Goal: Task Accomplishment & Management: Complete application form

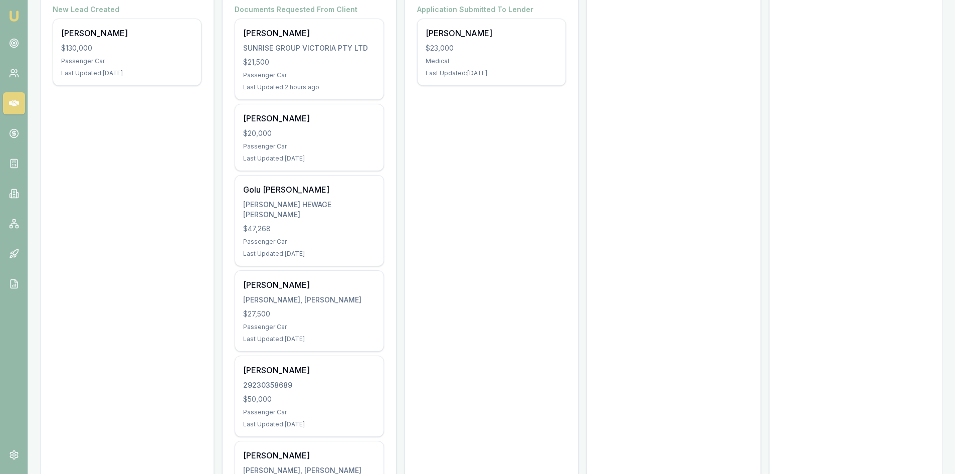
scroll to position [200, 0]
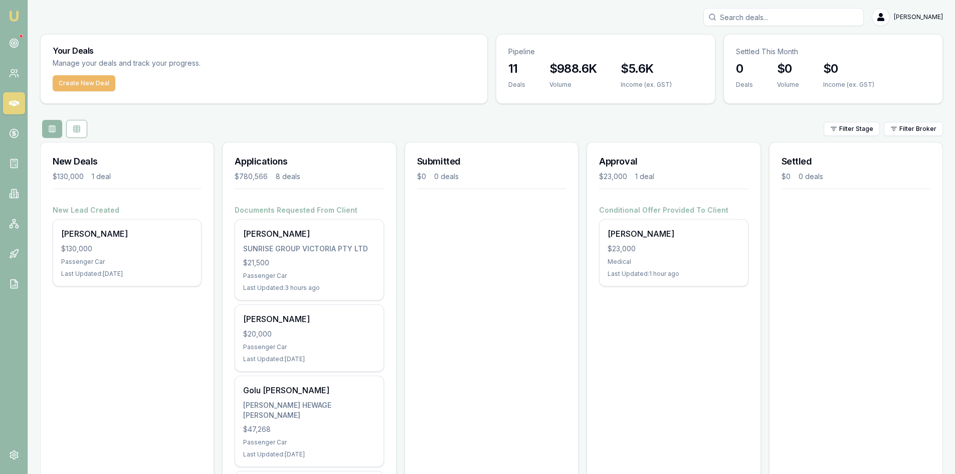
click at [75, 89] on button "Create New Deal" at bounding box center [84, 83] width 63 height 16
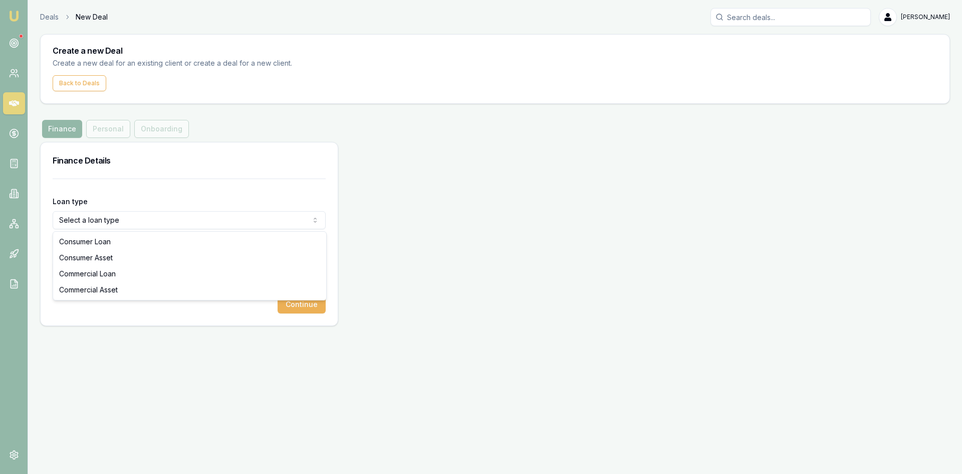
click at [104, 215] on html "Emu Broker Deals New Deal Pinkesh Patel Toggle Menu Create a new Deal Create a …" at bounding box center [481, 237] width 962 height 474
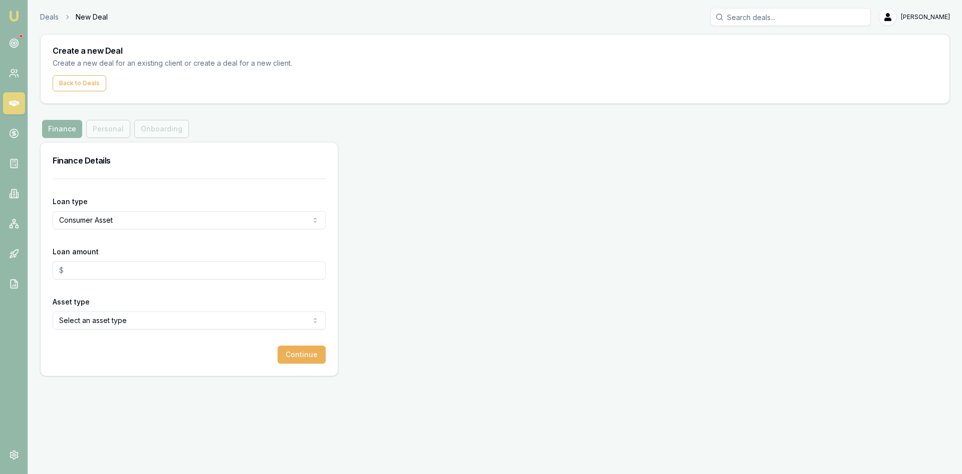
click at [89, 222] on html "Emu Broker Deals New Deal Pinkesh Patel Toggle Menu Create a new Deal Create a …" at bounding box center [481, 237] width 962 height 474
select select "COMMERCIAL_LOAN"
click at [96, 273] on input "Loan amount" at bounding box center [189, 270] width 273 height 18
type input "$30,000.00"
click at [80, 223] on html "Emu Broker Deals New Deal Pinkesh Patel Toggle Menu Create a new Deal Create a …" at bounding box center [481, 237] width 962 height 474
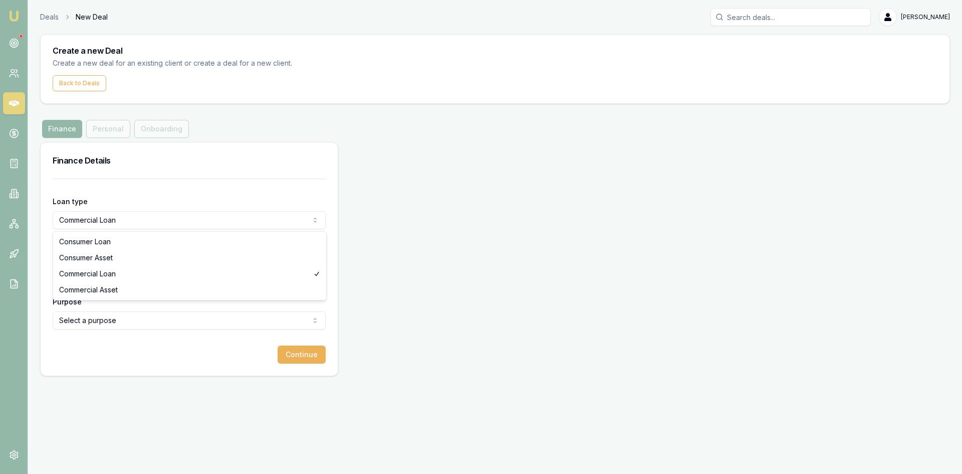
select select "CONSUMER_ASSET"
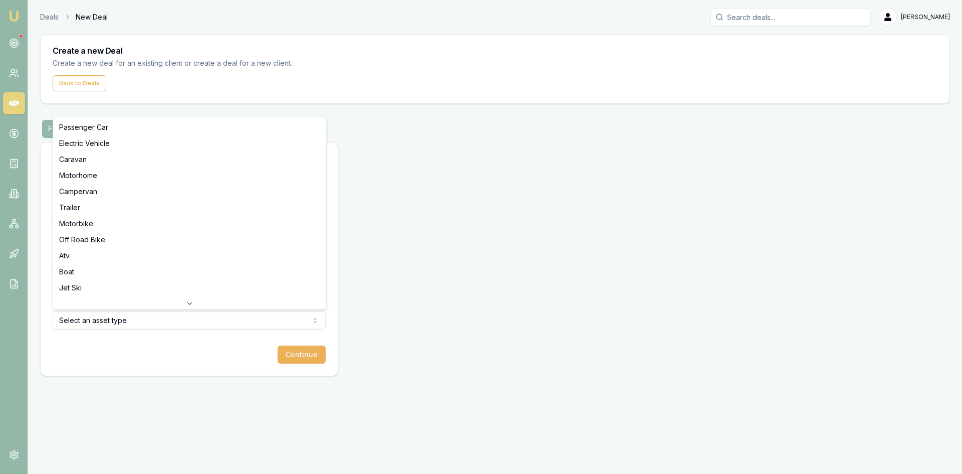
click at [101, 321] on html "Emu Broker Deals New Deal Pinkesh Patel Toggle Menu Create a new Deal Create a …" at bounding box center [481, 237] width 962 height 474
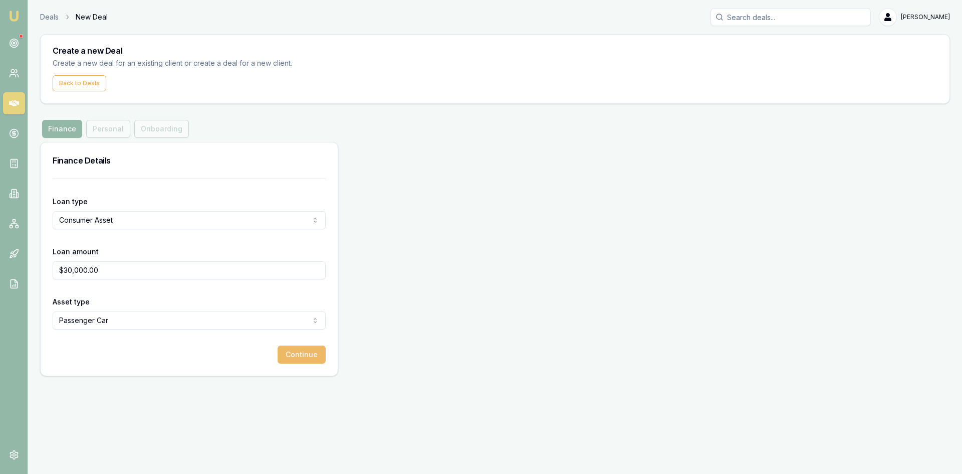
click at [289, 354] on button "Continue" at bounding box center [302, 354] width 48 height 18
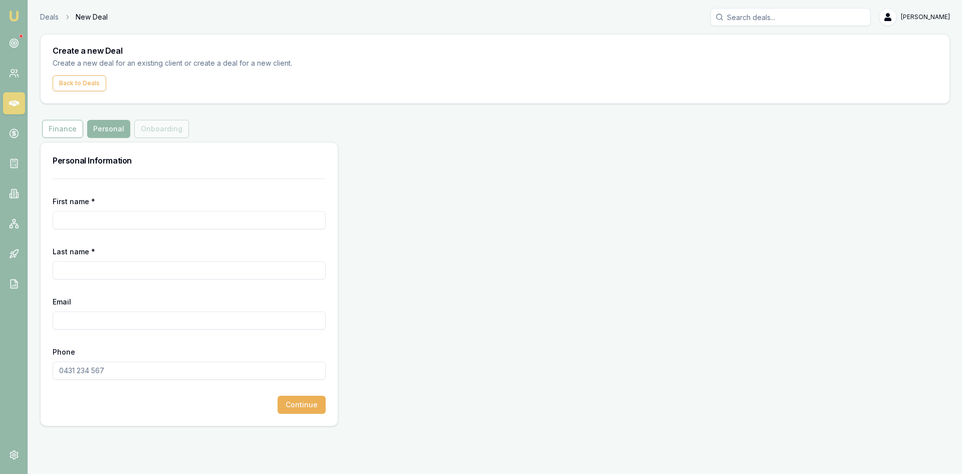
click at [113, 219] on input "First name *" at bounding box center [189, 220] width 273 height 18
type input "Jaydip"
type input "Chaudhary"
type input "jay7464@hotmail.com"
click at [78, 376] on input "Phone" at bounding box center [189, 370] width 273 height 18
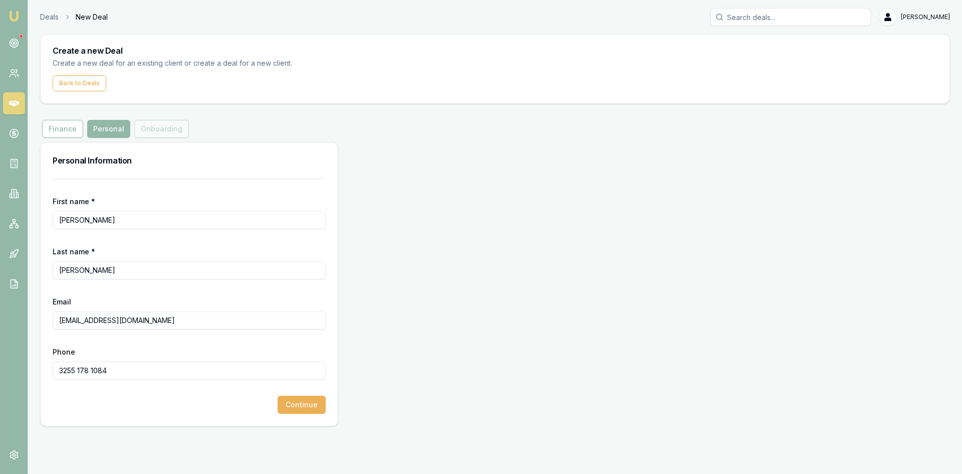
click at [122, 369] on input "3255 178 1084" at bounding box center [189, 370] width 273 height 18
type input "3"
type input "0435 251 711"
click at [315, 403] on button "Continue" at bounding box center [302, 404] width 48 height 18
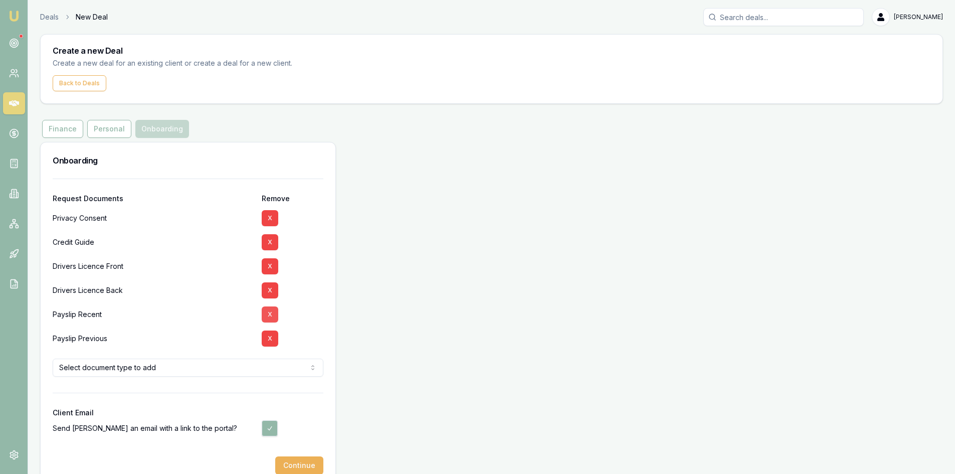
click at [270, 313] on button "X" at bounding box center [270, 314] width 17 height 16
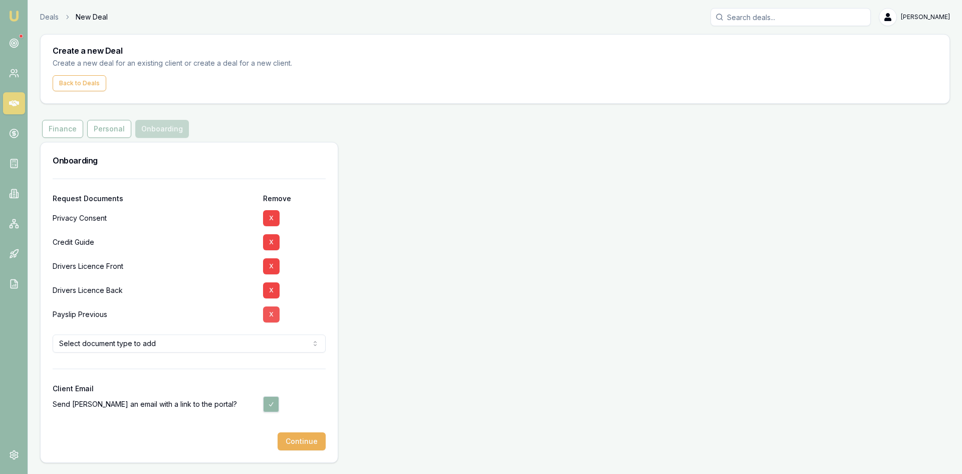
click at [267, 315] on button "X" at bounding box center [271, 314] width 17 height 16
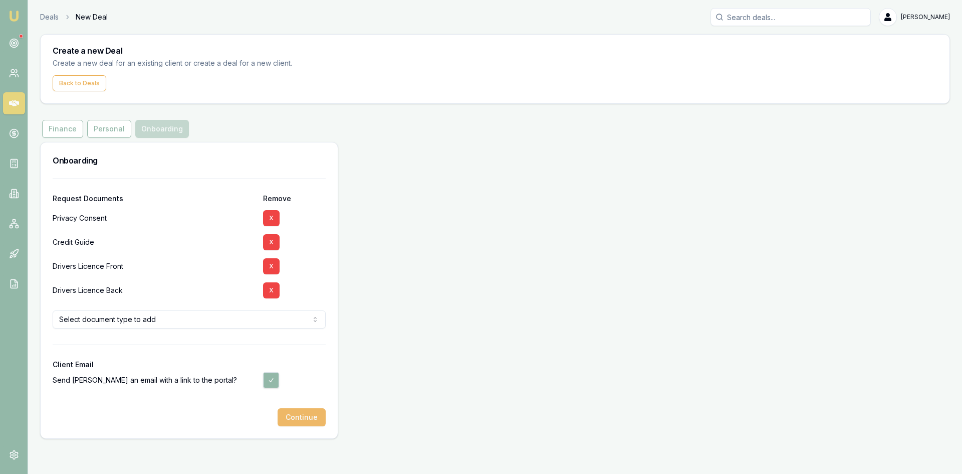
click at [287, 415] on button "Continue" at bounding box center [302, 417] width 48 height 18
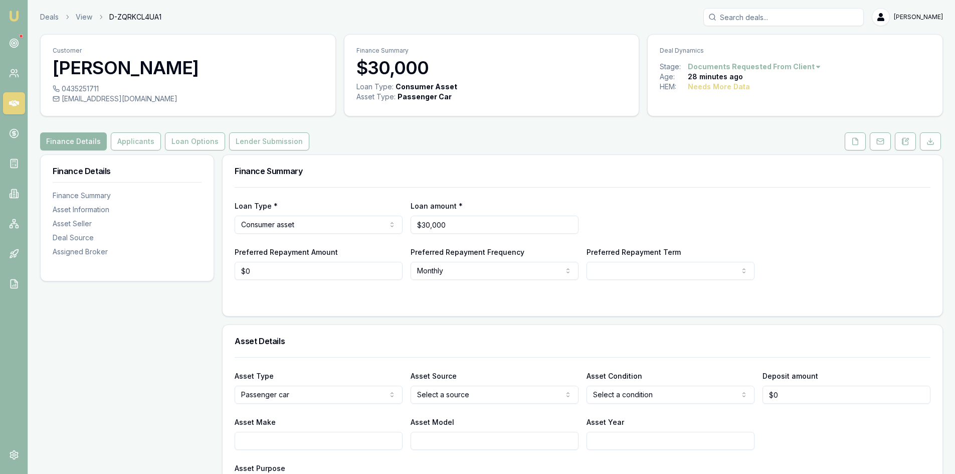
click at [15, 23] on link "Emu Broker" at bounding box center [14, 16] width 16 height 16
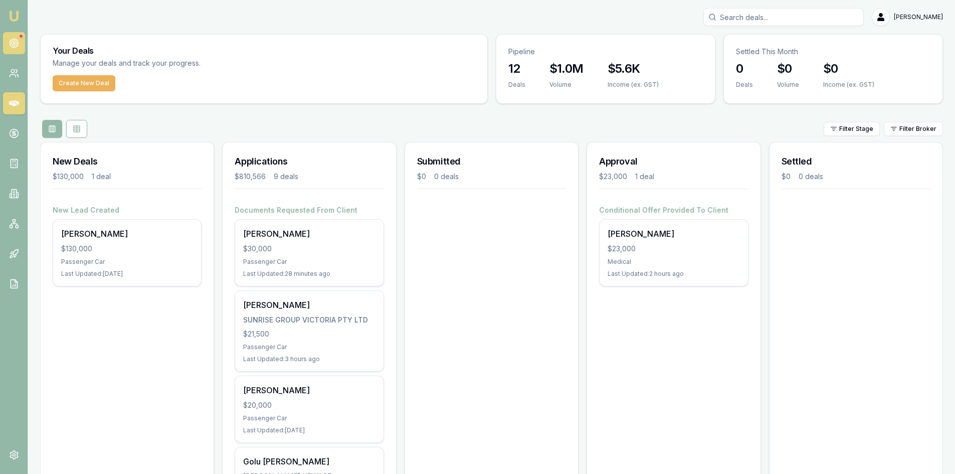
click at [16, 39] on circle at bounding box center [14, 43] width 9 height 9
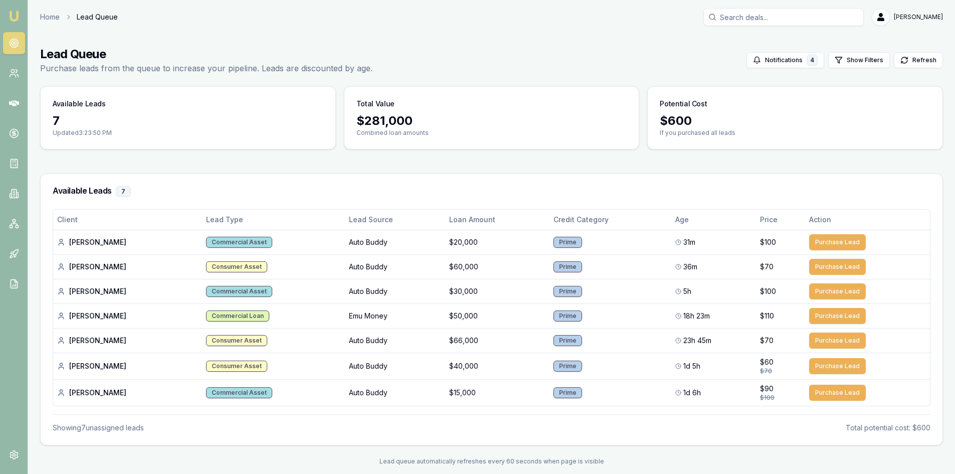
drag, startPoint x: 10, startPoint y: 77, endPoint x: 12, endPoint y: 85, distance: 7.8
click at [11, 77] on icon at bounding box center [14, 73] width 10 height 10
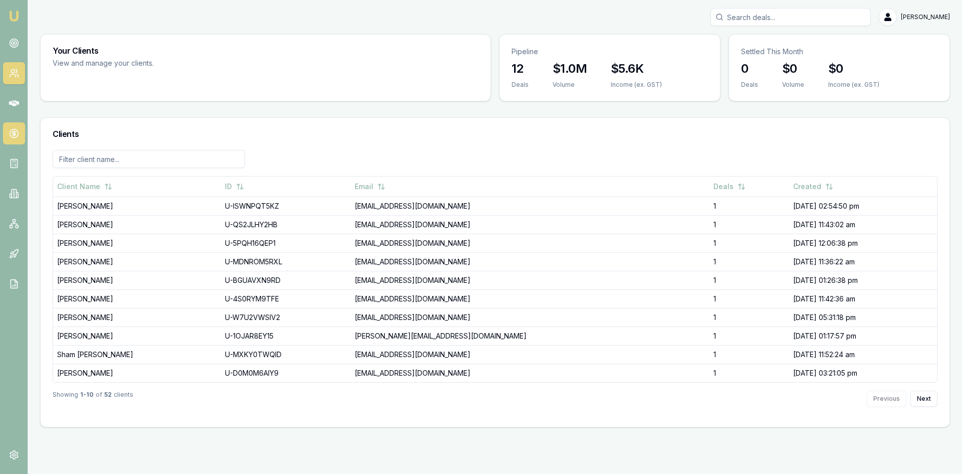
click at [14, 125] on link at bounding box center [14, 133] width 22 height 22
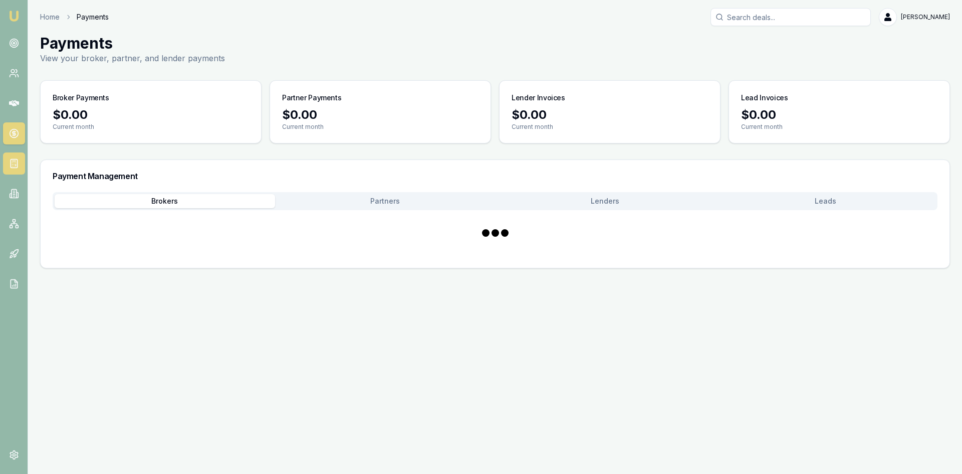
click at [17, 158] on link at bounding box center [14, 163] width 22 height 22
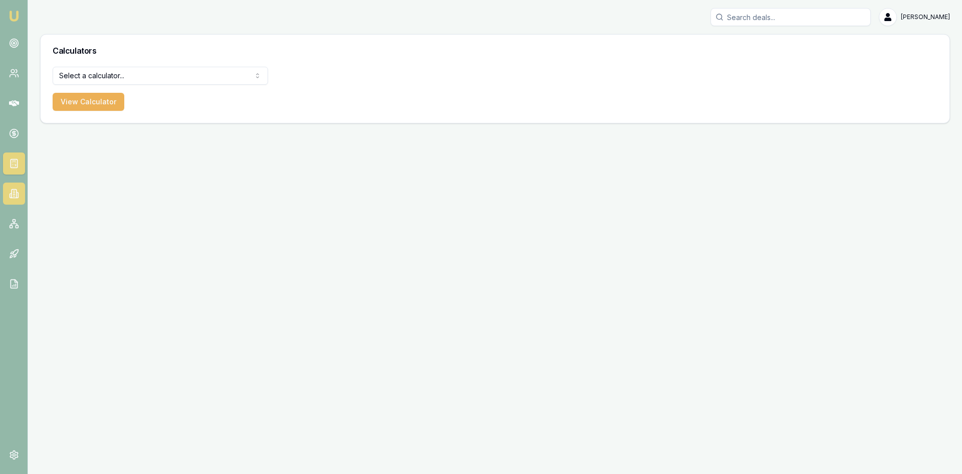
click at [15, 191] on icon at bounding box center [14, 191] width 2 height 0
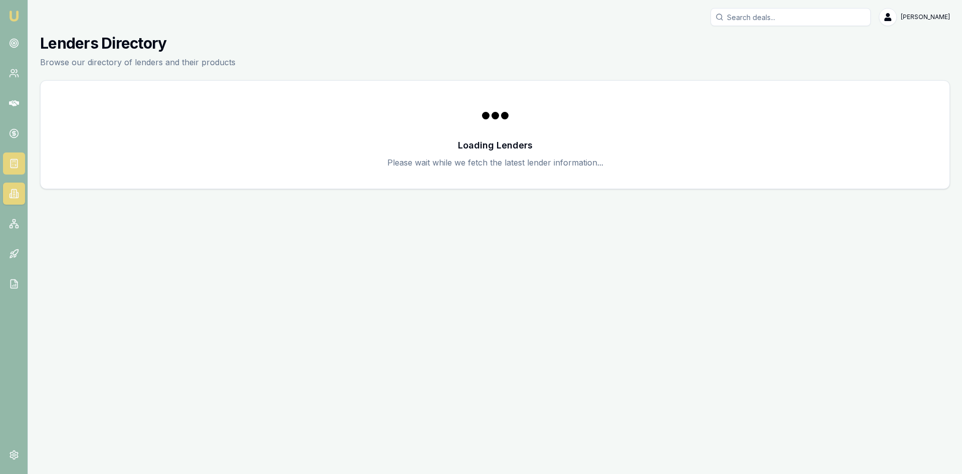
click at [17, 164] on icon at bounding box center [14, 163] width 10 height 10
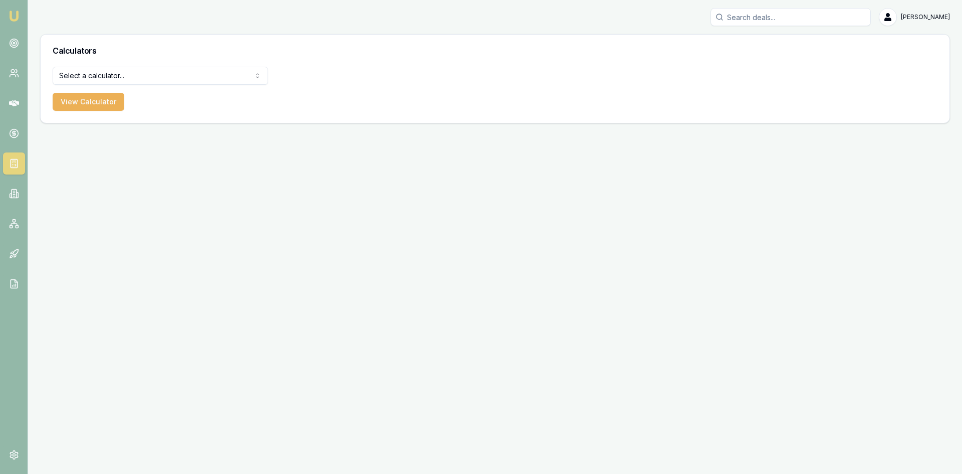
click at [11, 10] on img at bounding box center [14, 16] width 12 height 12
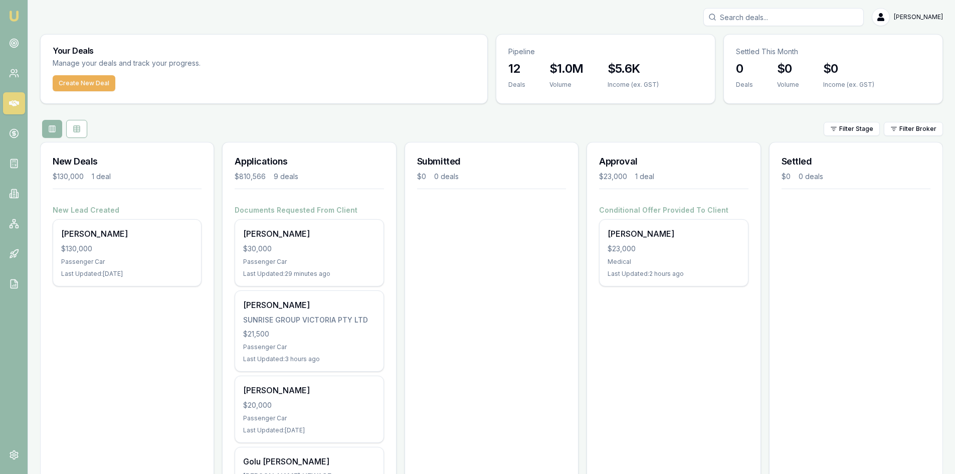
click at [19, 12] on img at bounding box center [14, 16] width 12 height 12
click at [14, 45] on icon at bounding box center [14, 43] width 10 height 10
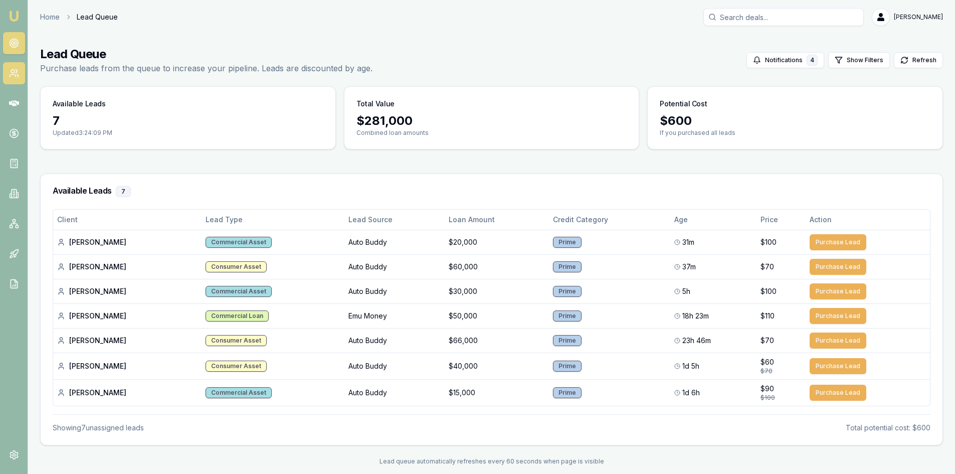
click at [12, 75] on icon at bounding box center [13, 76] width 6 height 3
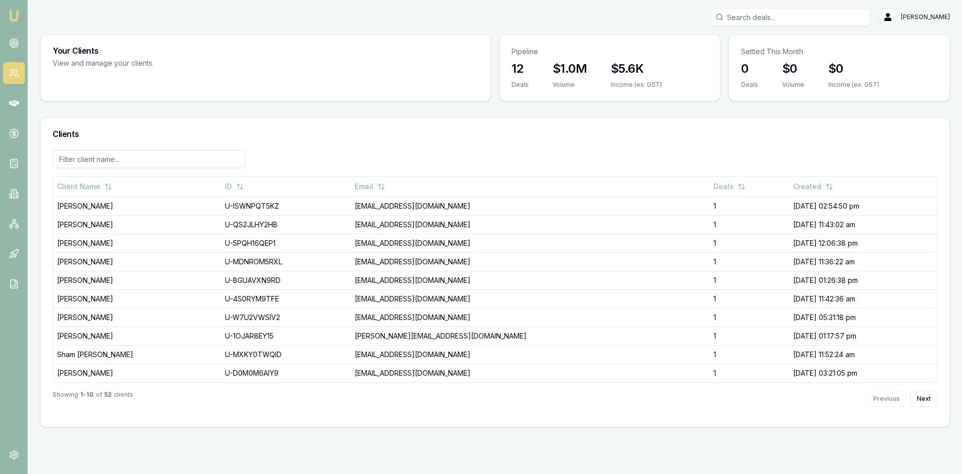
click at [10, 14] on img at bounding box center [14, 16] width 12 height 12
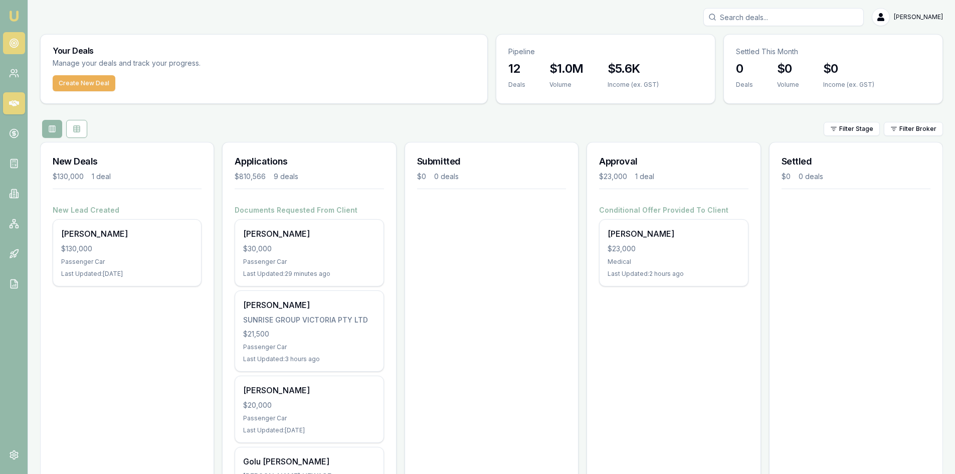
click at [12, 41] on icon at bounding box center [14, 43] width 10 height 10
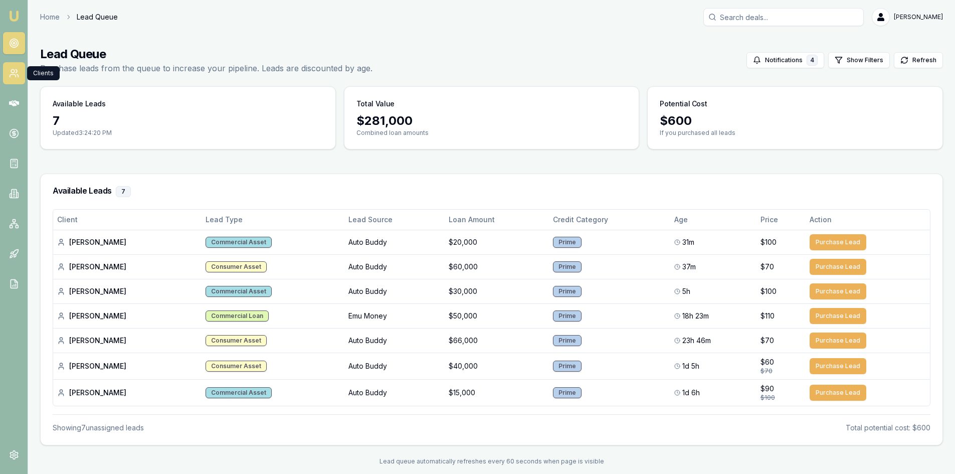
click at [10, 76] on icon at bounding box center [13, 76] width 6 height 3
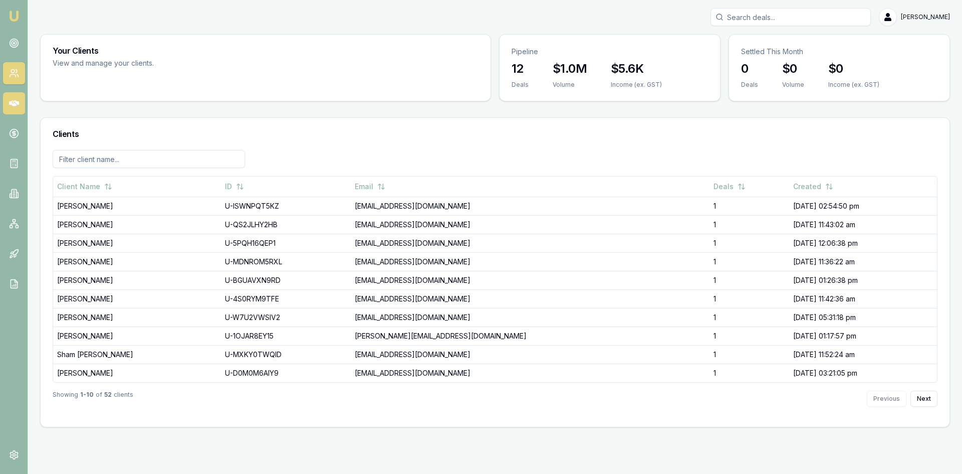
click at [12, 95] on link at bounding box center [14, 103] width 22 height 22
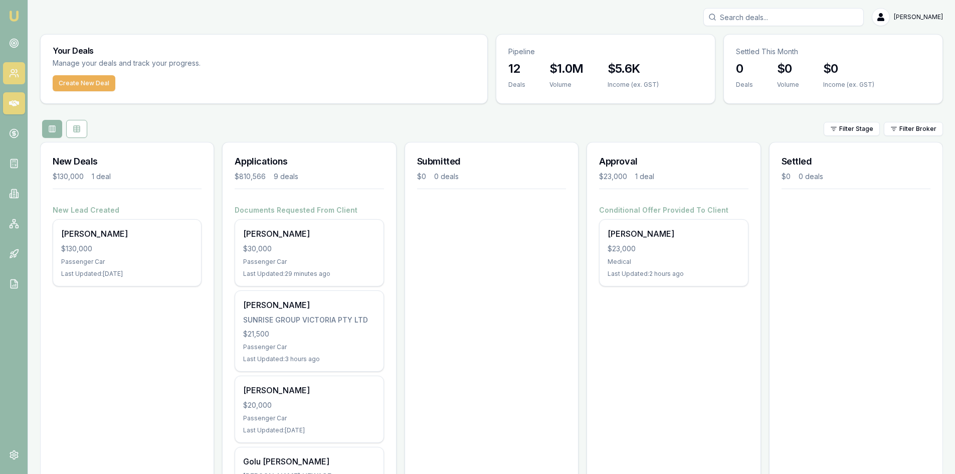
click at [12, 74] on icon at bounding box center [14, 73] width 10 height 10
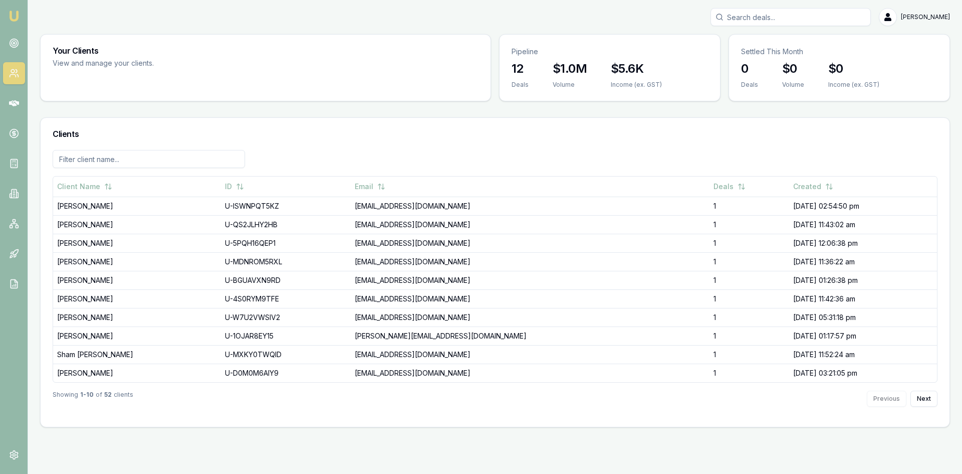
click at [13, 20] on img at bounding box center [14, 16] width 12 height 12
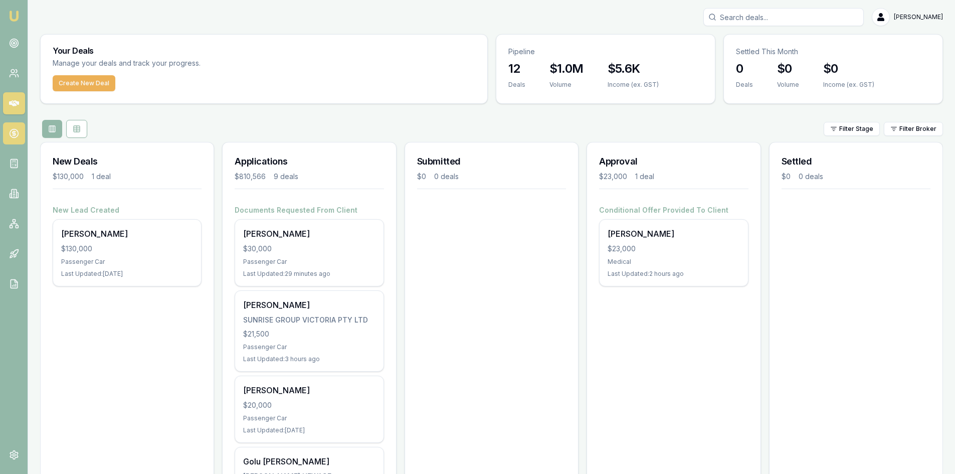
click at [18, 127] on link at bounding box center [14, 133] width 22 height 22
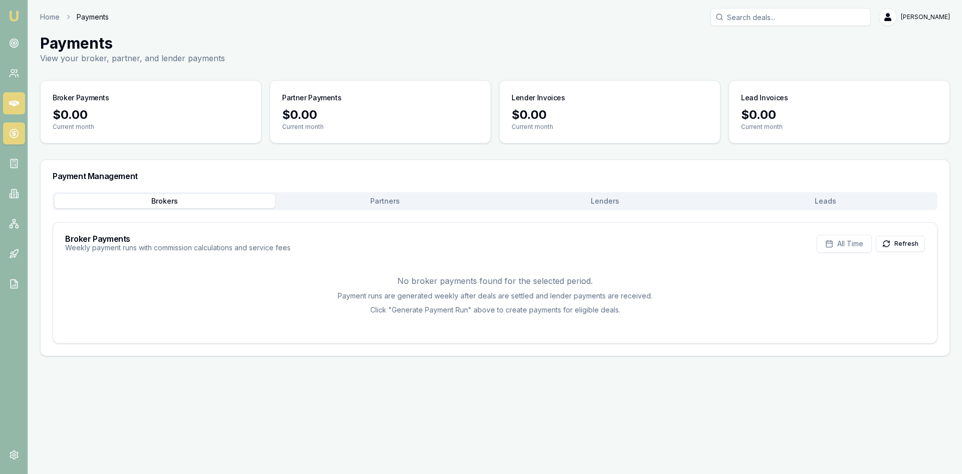
click at [11, 99] on icon at bounding box center [14, 103] width 10 height 10
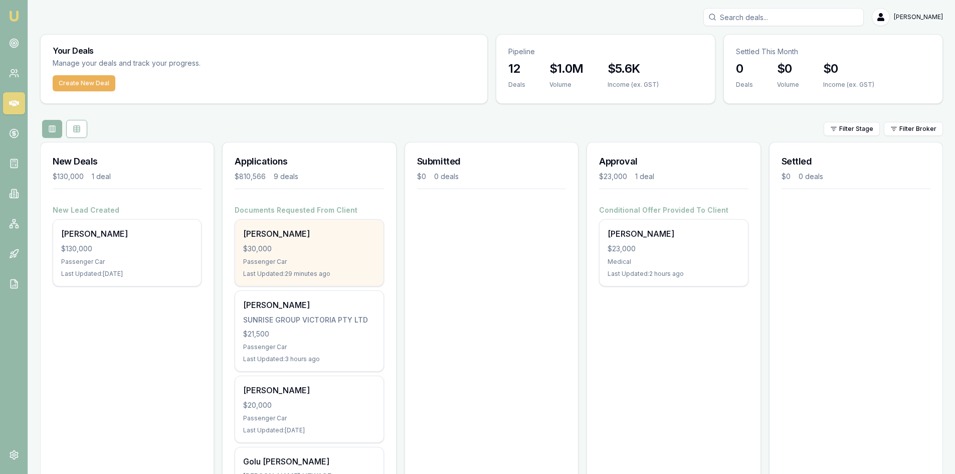
click at [260, 239] on div "[PERSON_NAME]" at bounding box center [309, 234] width 132 height 12
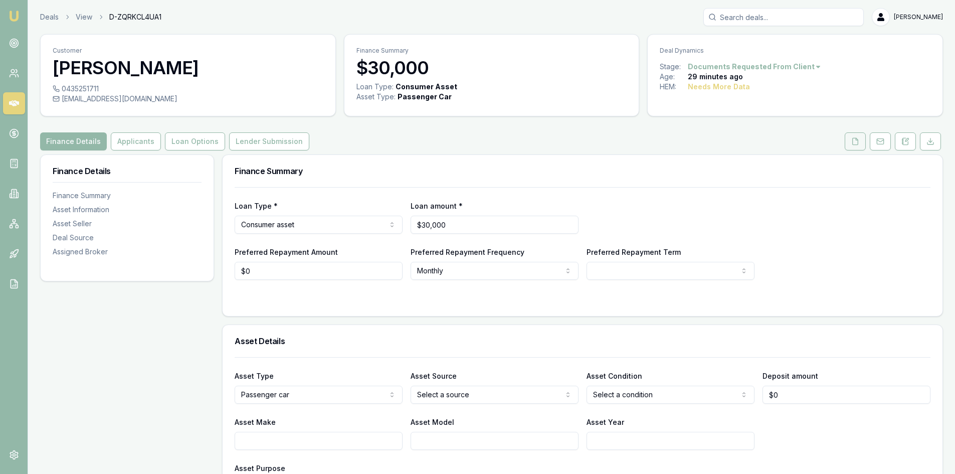
click at [850, 138] on button at bounding box center [854, 141] width 21 height 18
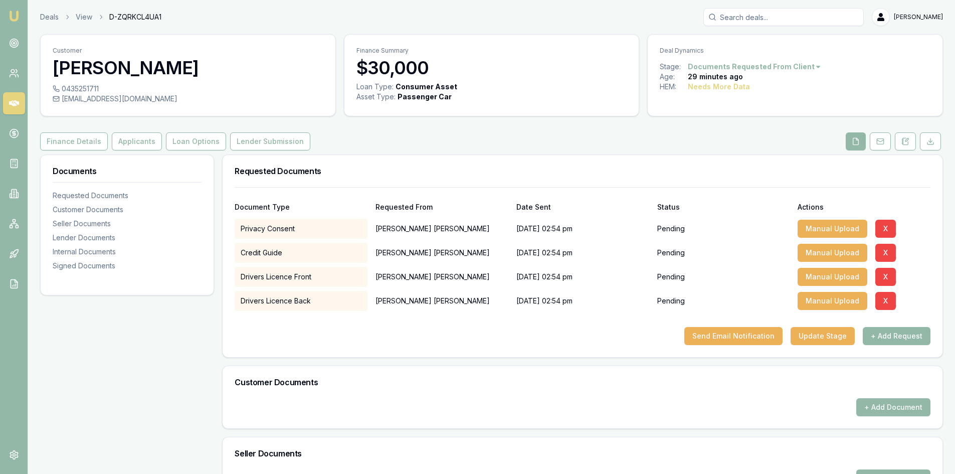
click at [850, 140] on button at bounding box center [855, 141] width 20 height 18
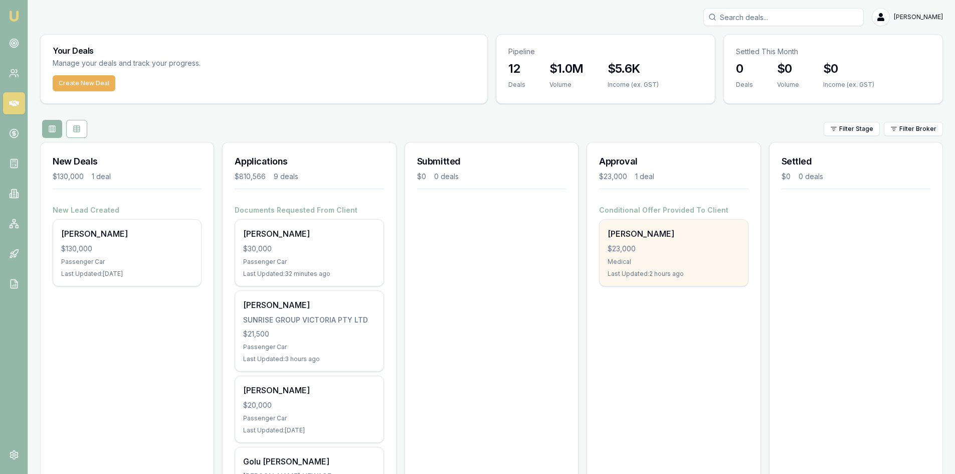
click at [628, 258] on div "Medical" at bounding box center [673, 262] width 132 height 8
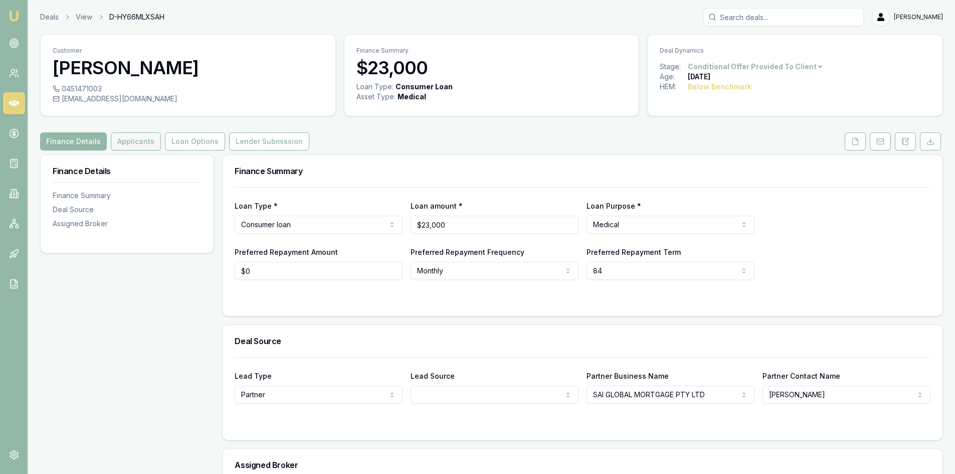
click at [128, 140] on button "Applicants" at bounding box center [136, 141] width 50 height 18
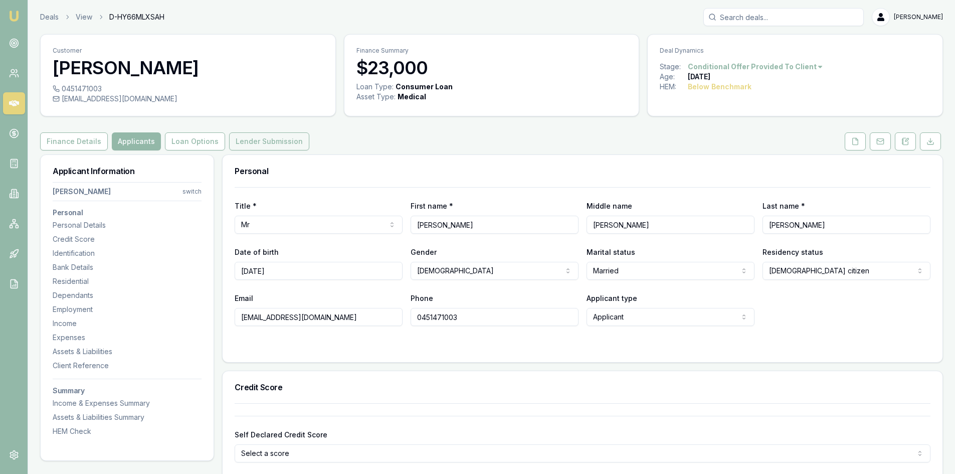
click at [248, 142] on button "Lender Submission" at bounding box center [269, 141] width 80 height 18
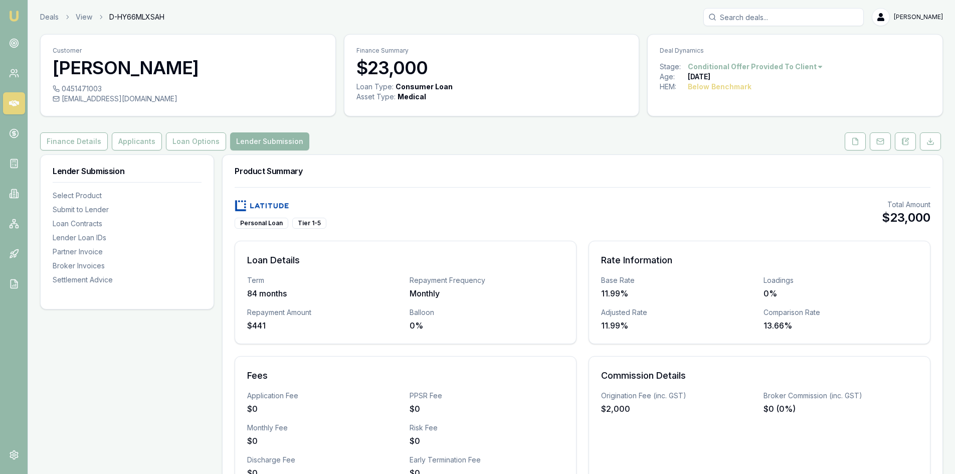
click at [15, 19] on img at bounding box center [14, 16] width 12 height 12
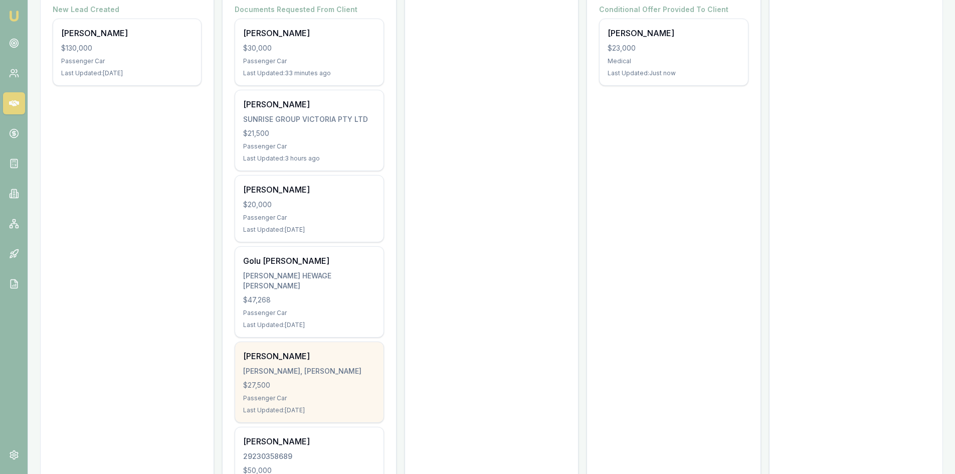
scroll to position [251, 0]
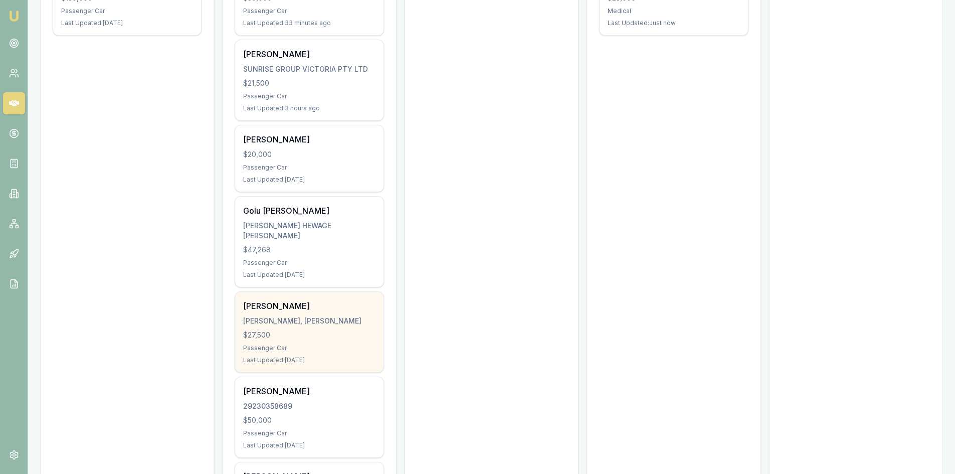
click at [298, 353] on div "Arath patel PATEL, ARATH KIRTIKUMAR $27,500 Passenger Car Last Updated: 2 days …" at bounding box center [309, 332] width 148 height 80
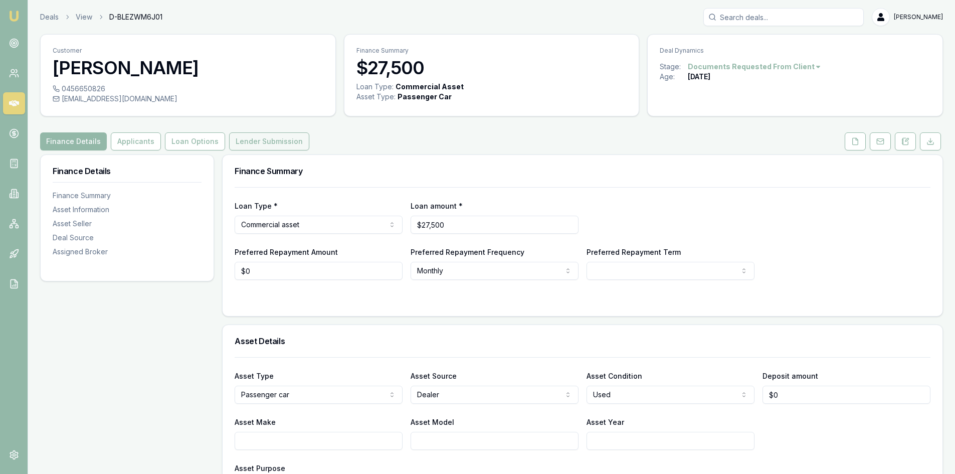
click at [266, 141] on button "Lender Submission" at bounding box center [269, 141] width 80 height 18
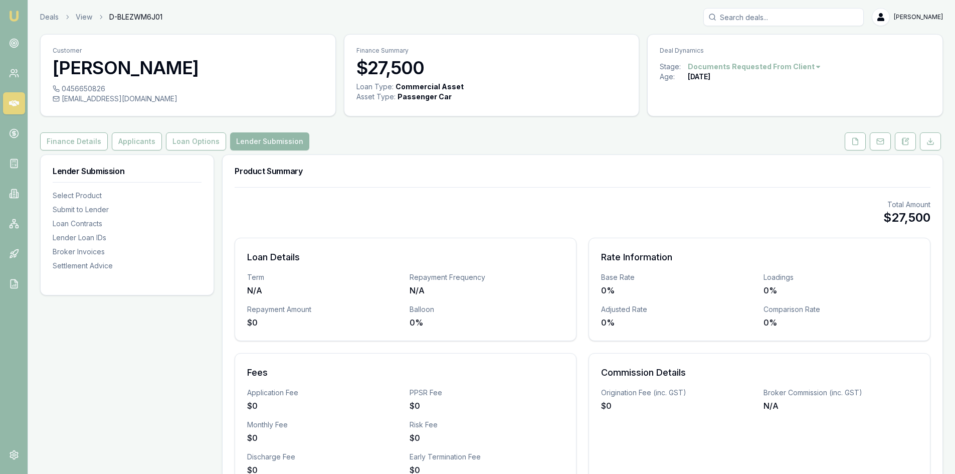
click at [17, 17] on img at bounding box center [14, 16] width 12 height 12
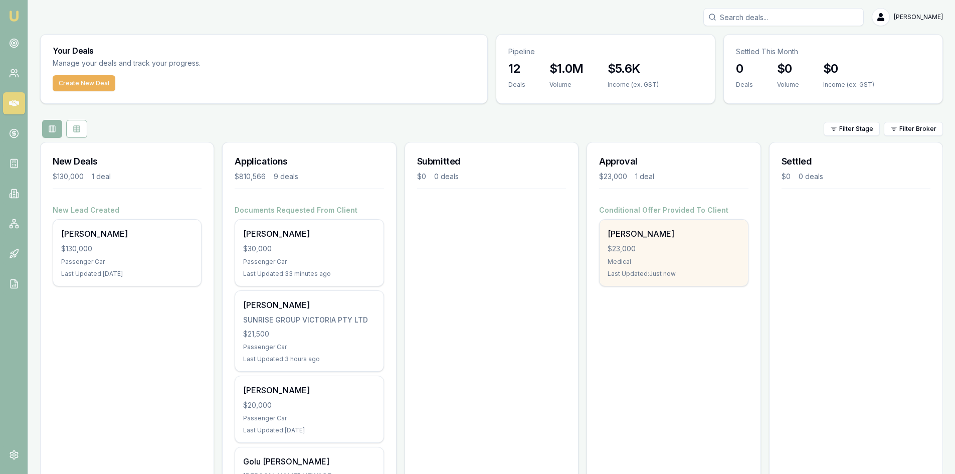
click at [641, 231] on div "[PERSON_NAME]" at bounding box center [673, 234] width 132 height 12
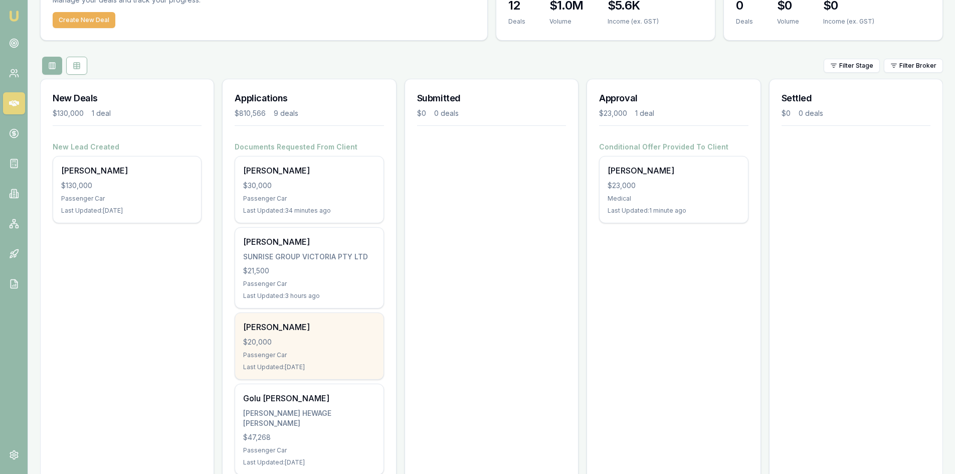
scroll to position [150, 0]
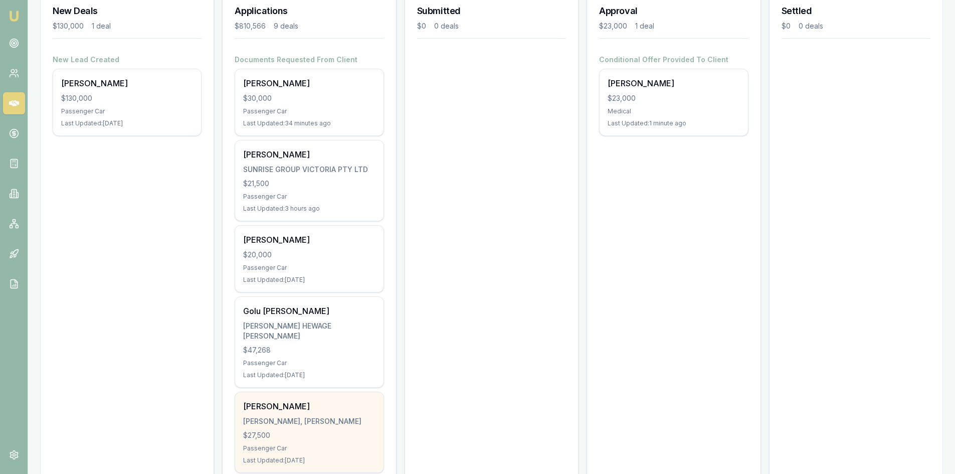
click at [279, 428] on div "[PERSON_NAME], [PERSON_NAME] $27,500 Passenger Car Last Updated: [DATE]" at bounding box center [309, 432] width 148 height 80
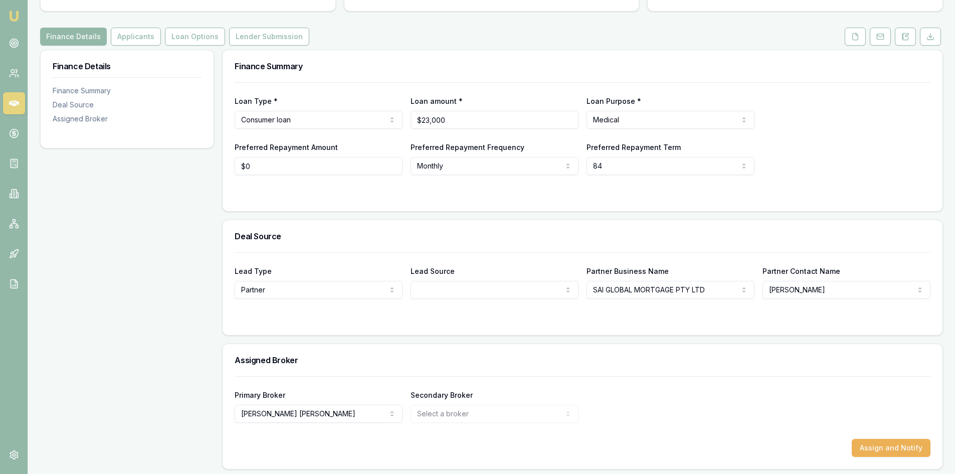
scroll to position [108, 0]
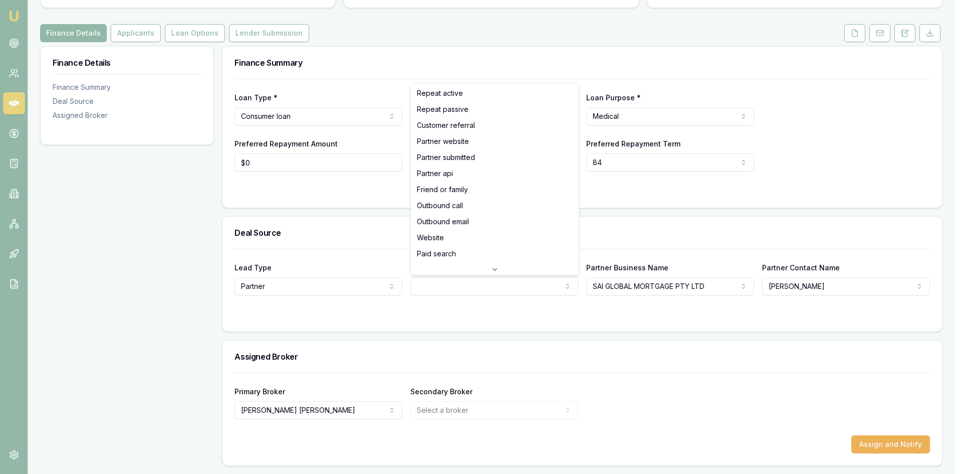
click at [535, 285] on html "Emu Broker Deals View D-HY66MLXSAH Pinkesh Patel Toggle Menu Customer Ankitkuma…" at bounding box center [481, 129] width 962 height 474
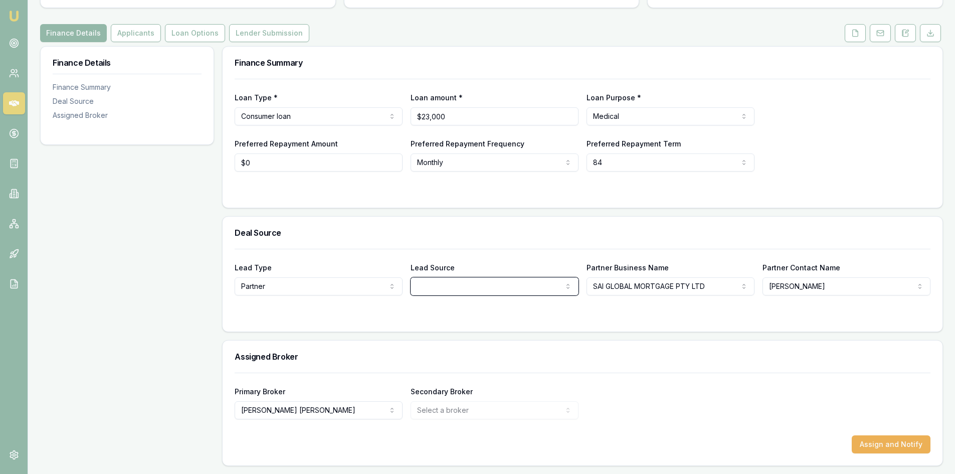
click at [531, 343] on html "Emu Broker Deals View D-HY66MLXSAH Pinkesh Patel Toggle Menu Customer Ankitkuma…" at bounding box center [477, 129] width 955 height 474
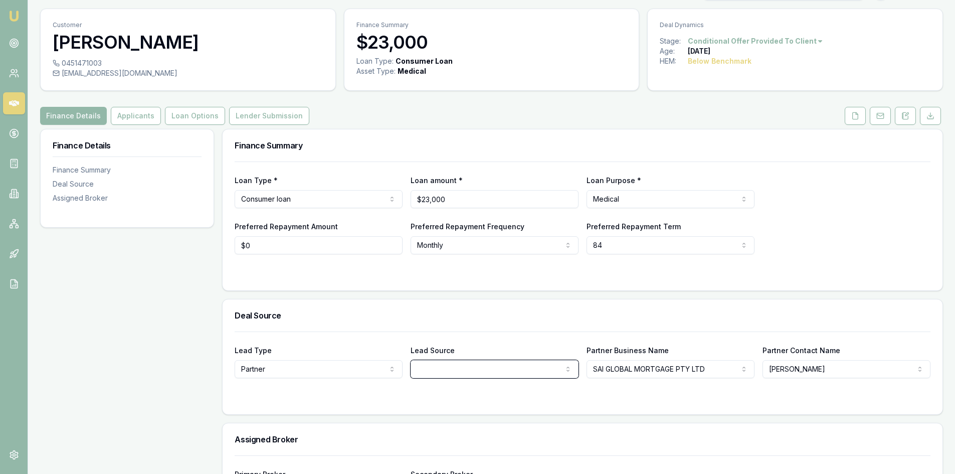
scroll to position [50, 0]
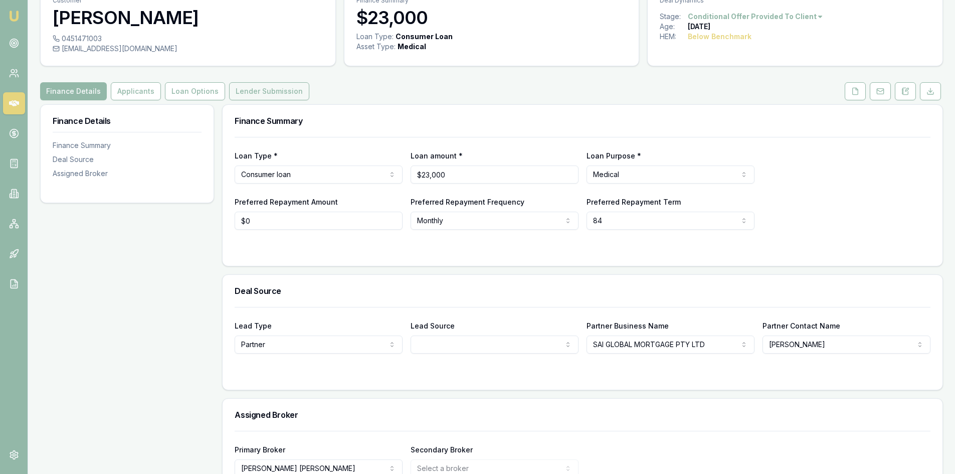
click at [234, 89] on button "Lender Submission" at bounding box center [269, 91] width 80 height 18
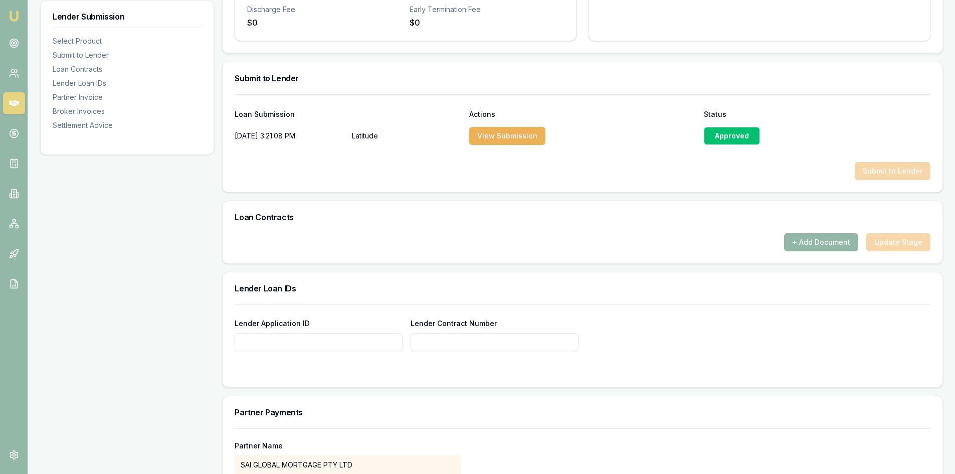
scroll to position [451, 0]
click at [313, 341] on input "Lender Application ID" at bounding box center [319, 341] width 168 height 18
click at [441, 343] on input "Lender Contract Number" at bounding box center [494, 341] width 168 height 18
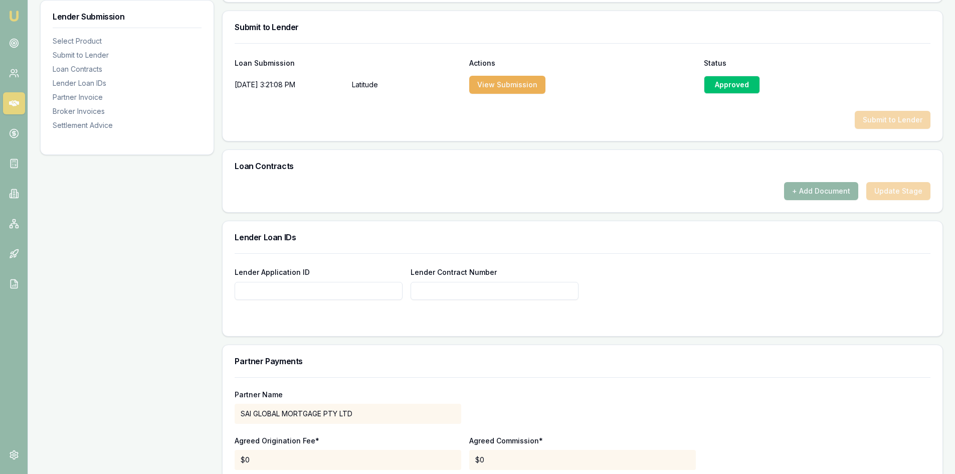
scroll to position [551, 0]
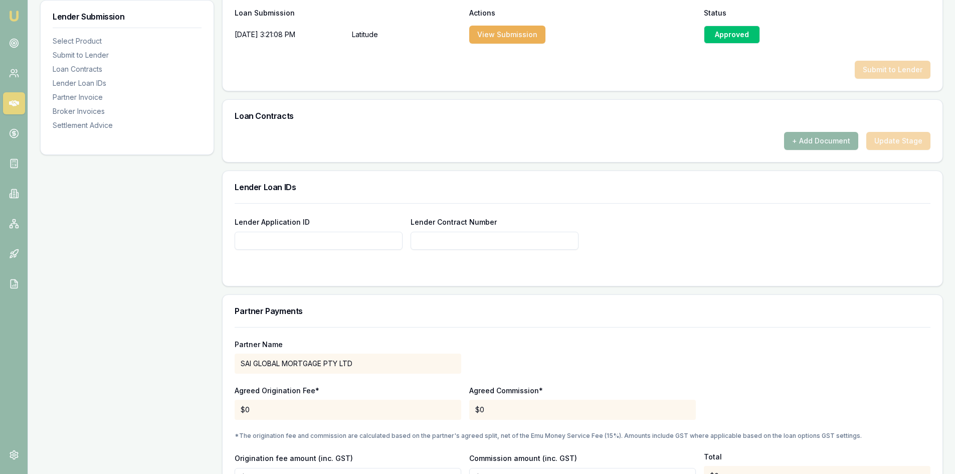
click at [272, 403] on div "$0" at bounding box center [348, 409] width 227 height 20
click at [271, 409] on div "$0" at bounding box center [348, 409] width 227 height 20
click at [256, 402] on div "$0" at bounding box center [348, 409] width 227 height 20
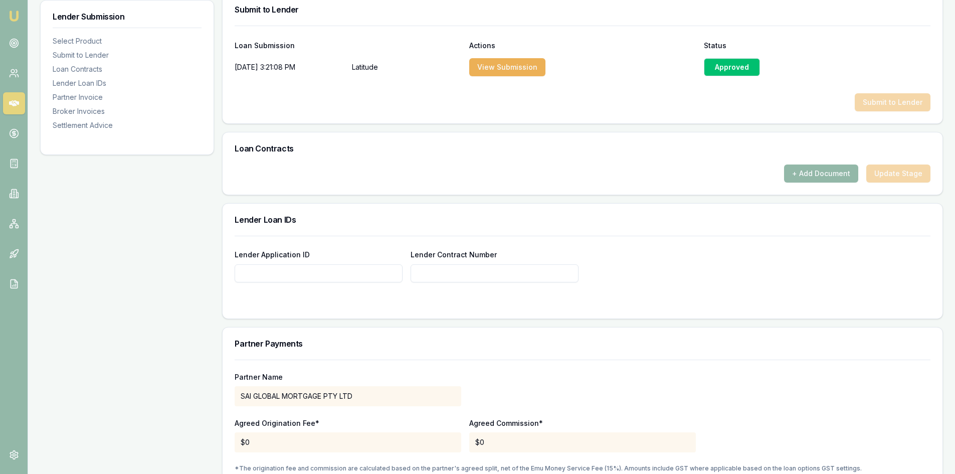
scroll to position [501, 0]
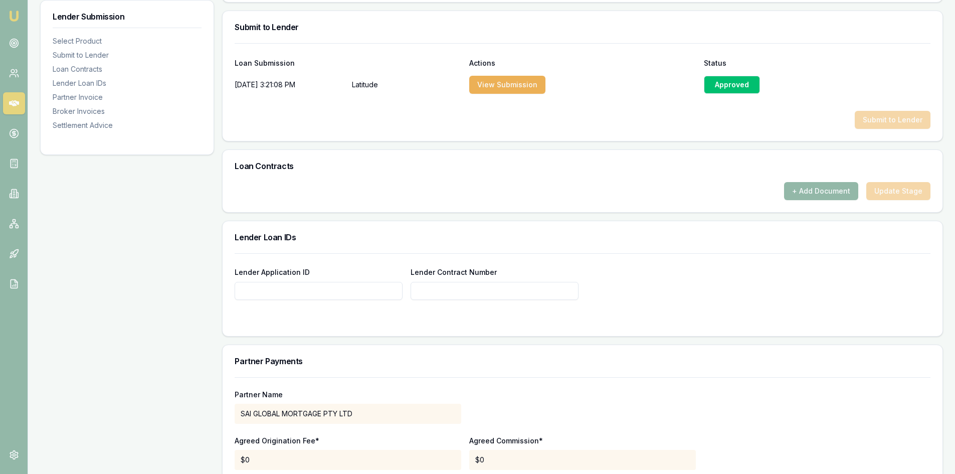
click at [279, 286] on input "Lender Application ID" at bounding box center [319, 291] width 168 height 18
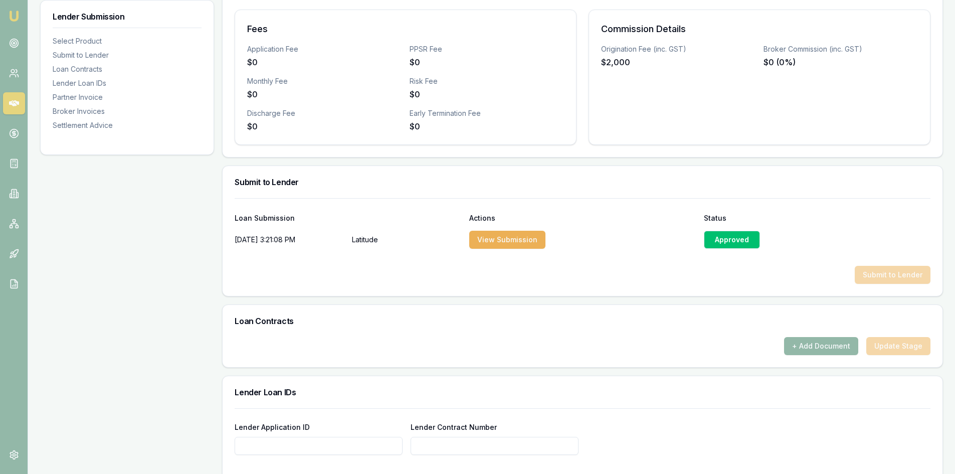
scroll to position [351, 0]
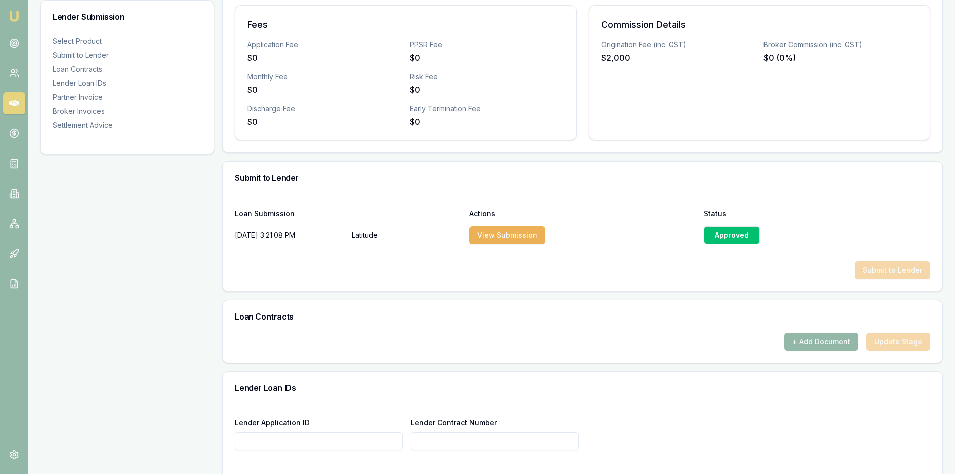
click at [607, 329] on div "Loan Contracts" at bounding box center [583, 316] width 720 height 32
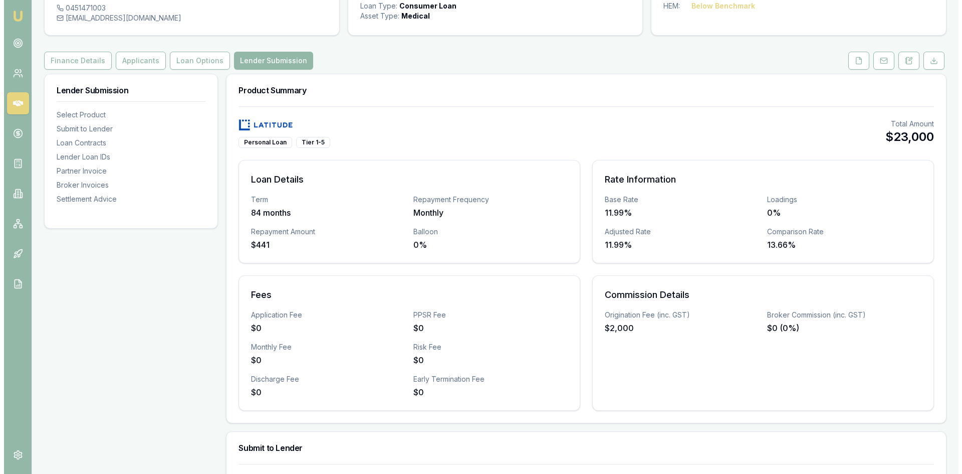
scroll to position [0, 0]
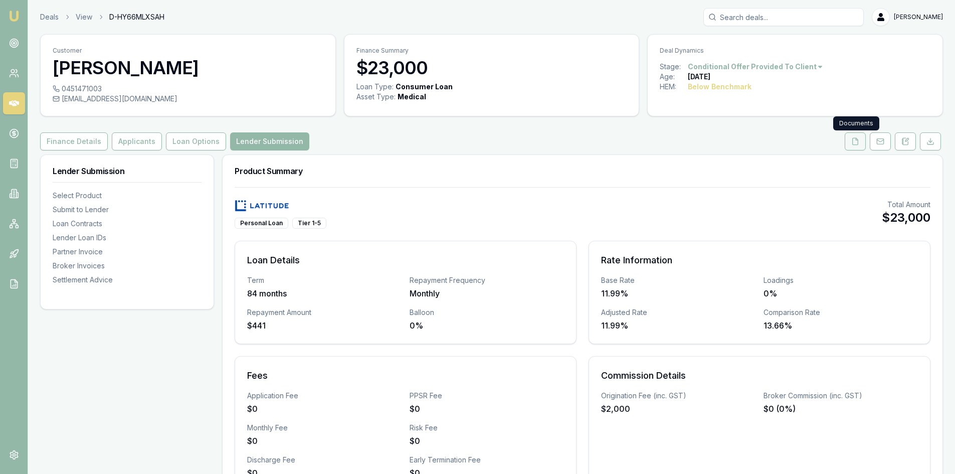
click at [861, 145] on button at bounding box center [854, 141] width 21 height 18
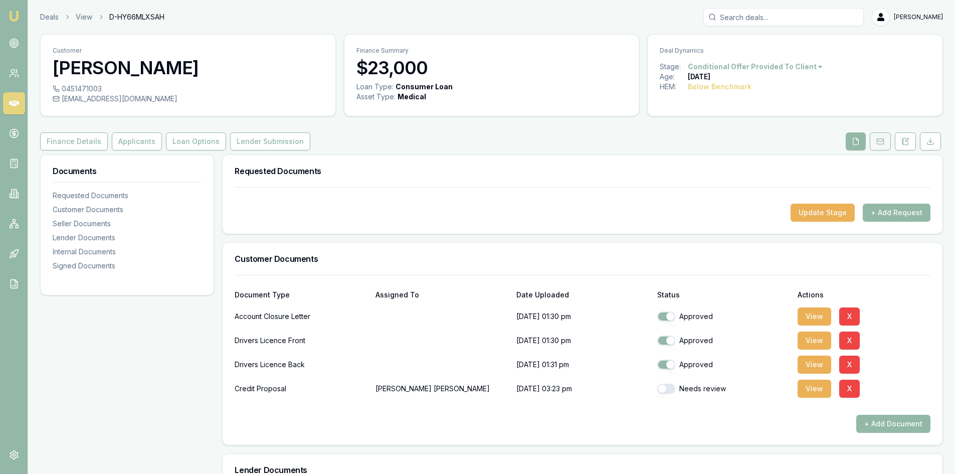
click at [881, 137] on button at bounding box center [879, 141] width 21 height 18
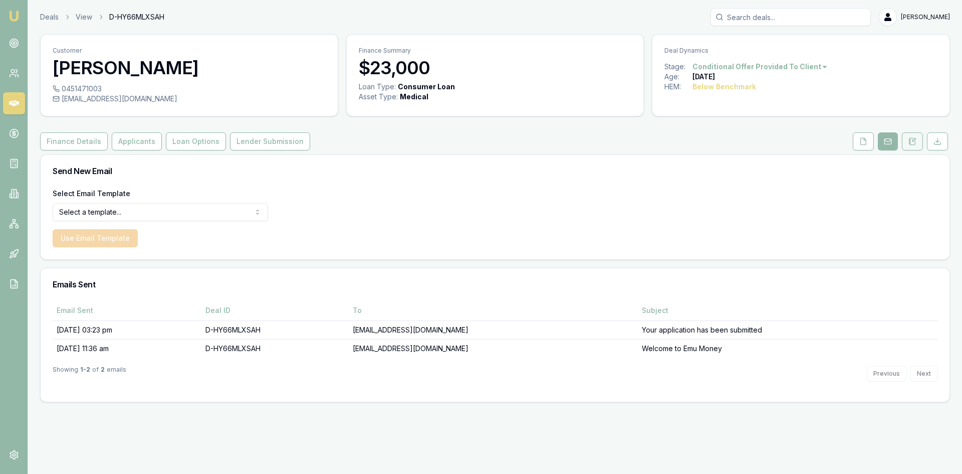
click at [918, 141] on button at bounding box center [912, 141] width 21 height 18
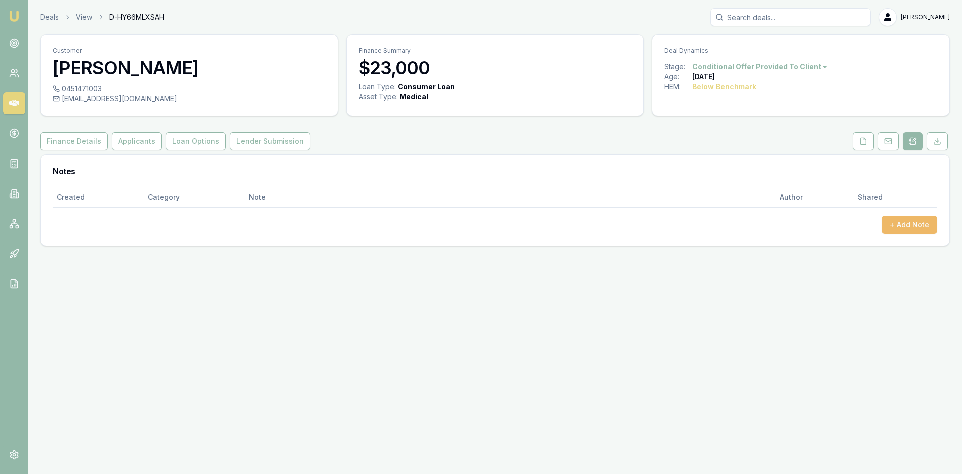
click at [892, 222] on button "+ Add Note" at bounding box center [910, 224] width 56 height 18
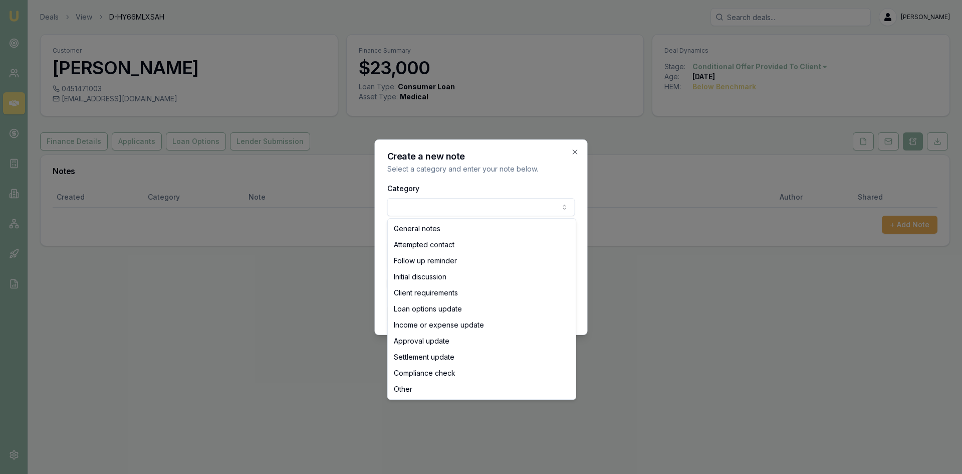
click at [399, 209] on body "Emu Broker Deals View D-HY66MLXSAH Pinkesh Patel Toggle Menu Customer Ankitkuma…" at bounding box center [481, 237] width 962 height 474
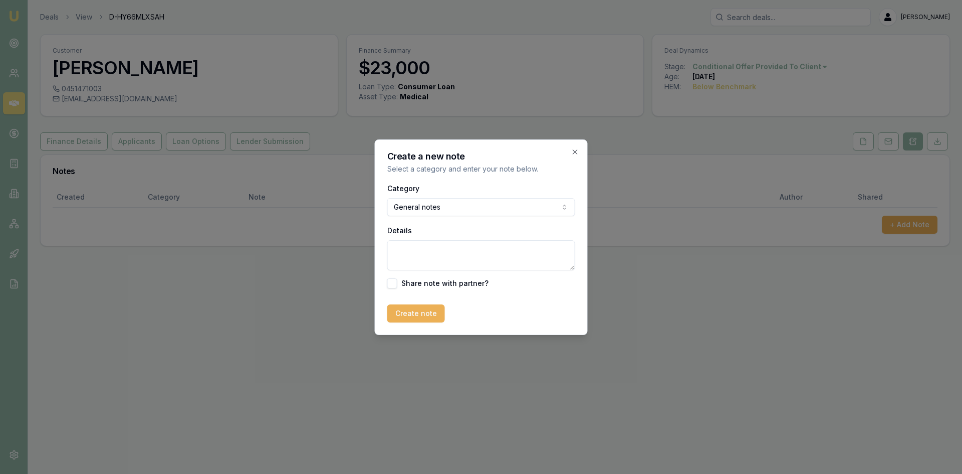
click at [400, 253] on textarea "Details" at bounding box center [481, 255] width 188 height 30
click at [407, 251] on textarea "Details" at bounding box center [481, 255] width 188 height 30
paste textarea "Client is seeking a loan of $23,000 to cover dental expenses, specifically a de…"
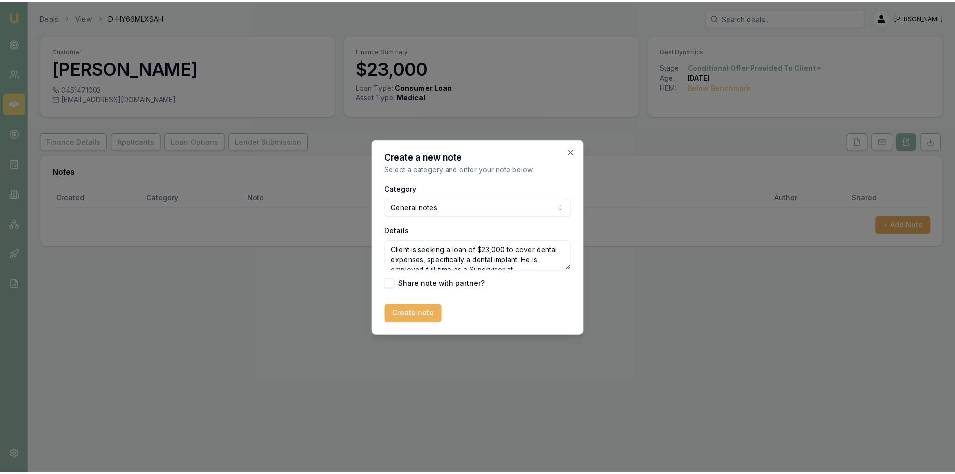
scroll to position [115, 0]
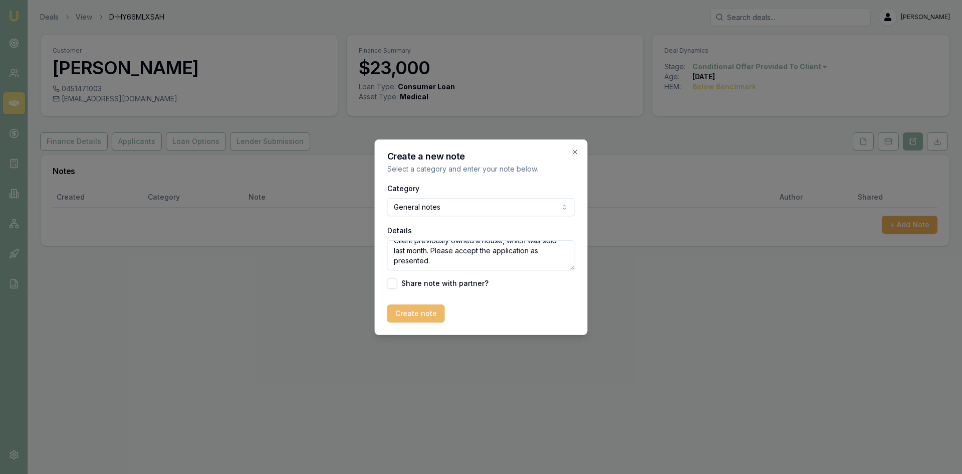
type textarea "Client is seeking a loan of $23,000 to cover dental expenses, specifically a de…"
click at [416, 310] on button "Create note" at bounding box center [416, 313] width 58 height 18
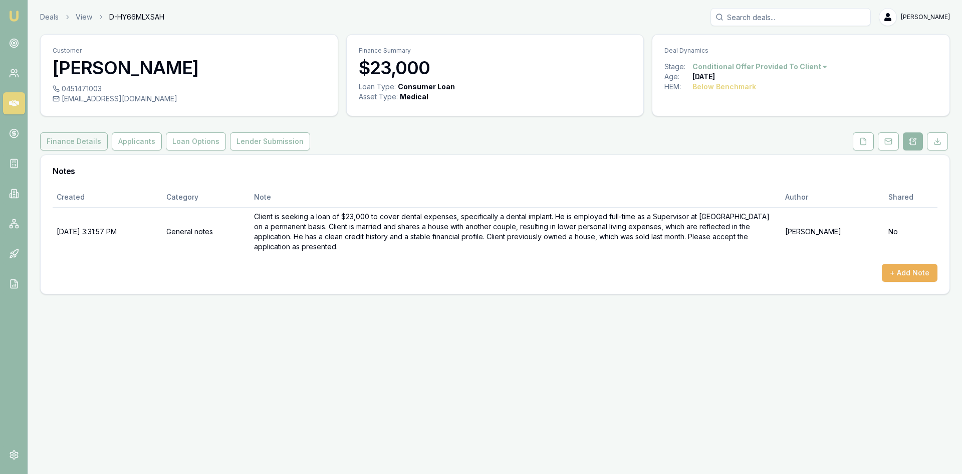
click at [73, 139] on button "Finance Details" at bounding box center [74, 141] width 68 height 18
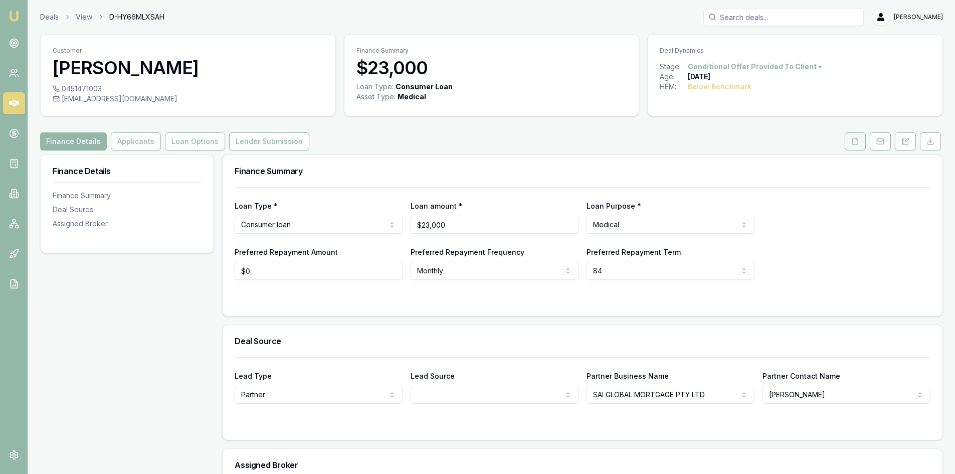
click at [850, 145] on button at bounding box center [854, 141] width 21 height 18
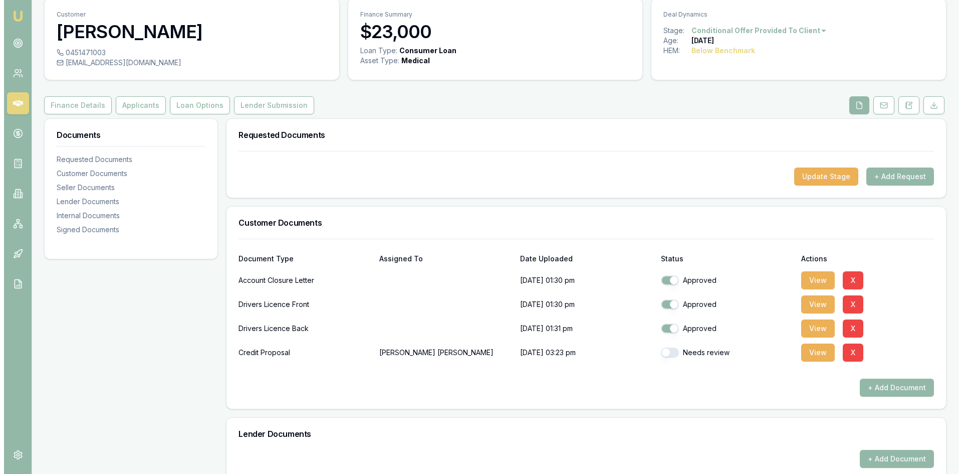
scroll to position [100, 0]
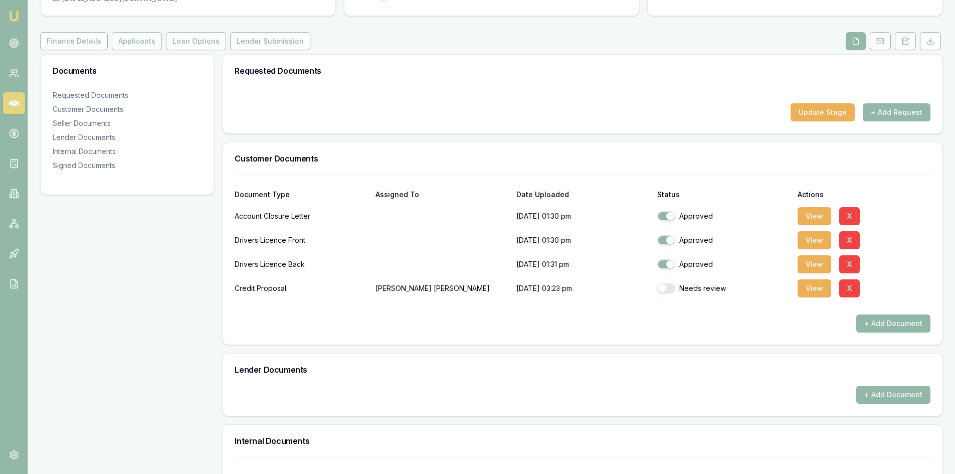
click at [867, 322] on button "+ Add Document" at bounding box center [893, 323] width 74 height 18
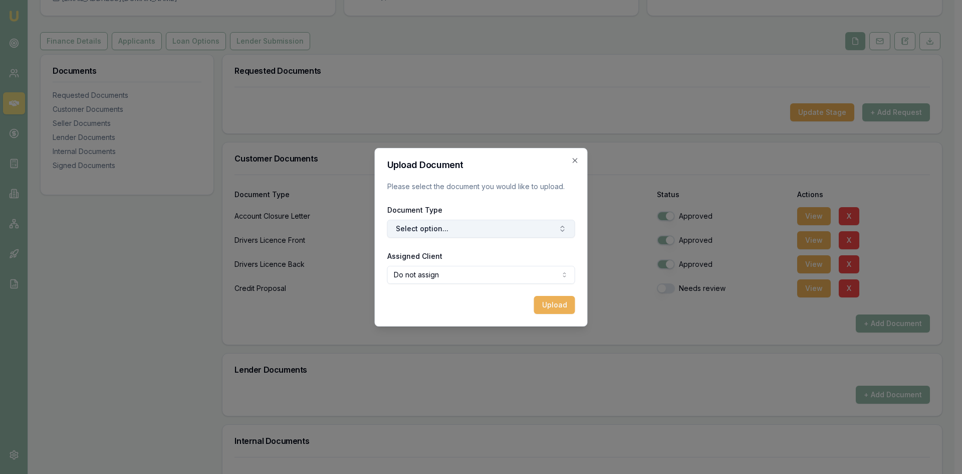
click at [450, 225] on button "Select option..." at bounding box center [481, 228] width 188 height 18
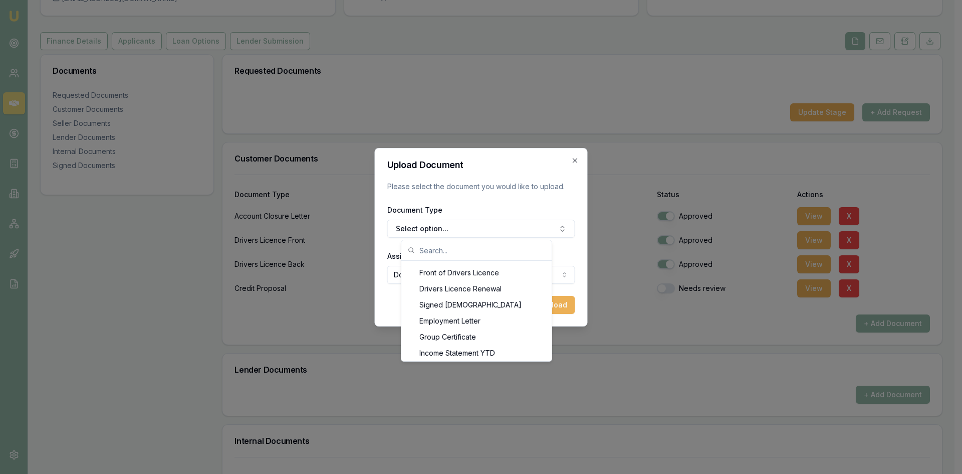
scroll to position [521, 0]
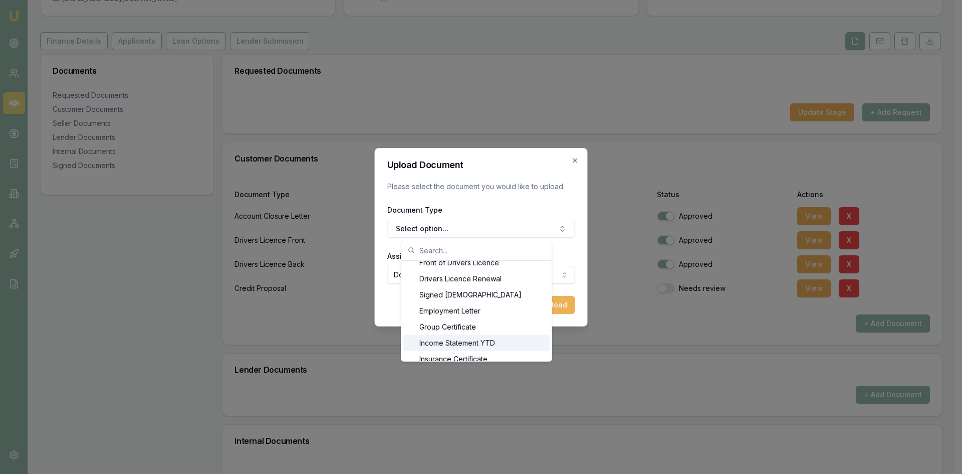
click at [552, 352] on div "3 Months Bank Statements 6 Months Bank Statements 12 Months Bank Statements Acc…" at bounding box center [476, 358] width 150 height 1239
click at [494, 342] on div "Payslip Recent (Partner)" at bounding box center [476, 343] width 146 height 16
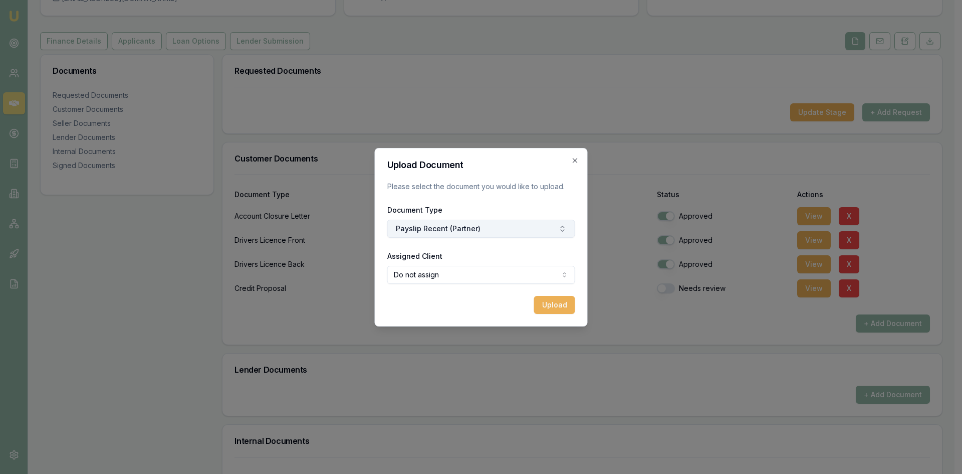
click at [495, 227] on button "Payslip Recent (Partner)" at bounding box center [481, 228] width 188 height 18
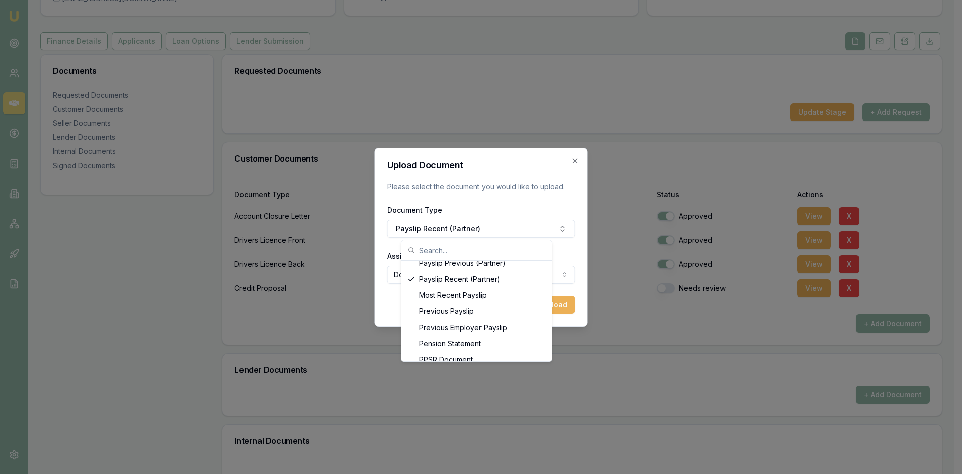
scroll to position [822, 0]
click at [441, 318] on div "Previous Payslip" at bounding box center [476, 315] width 146 height 16
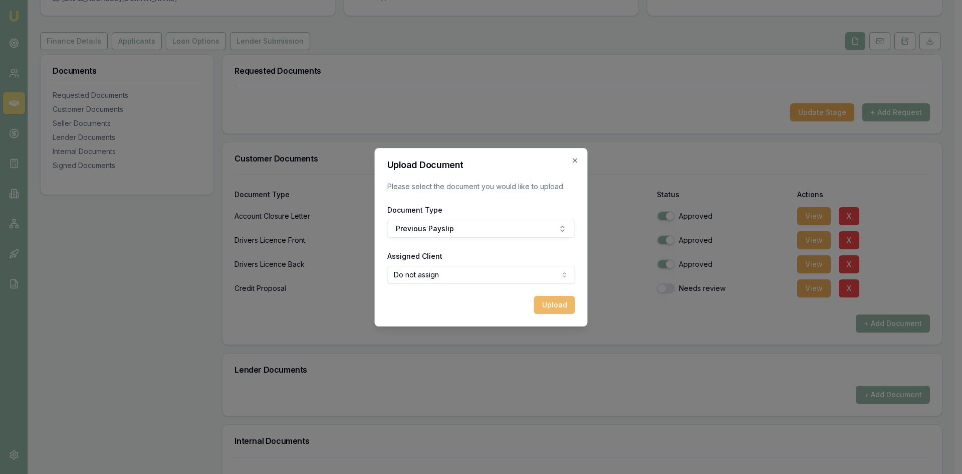
click at [560, 303] on button "Upload" at bounding box center [554, 305] width 41 height 18
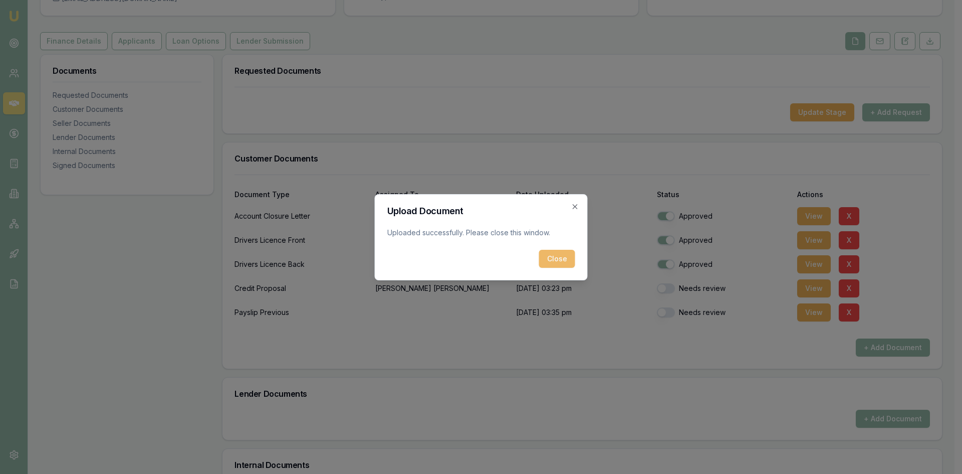
click at [549, 255] on button "Close" at bounding box center [557, 259] width 36 height 18
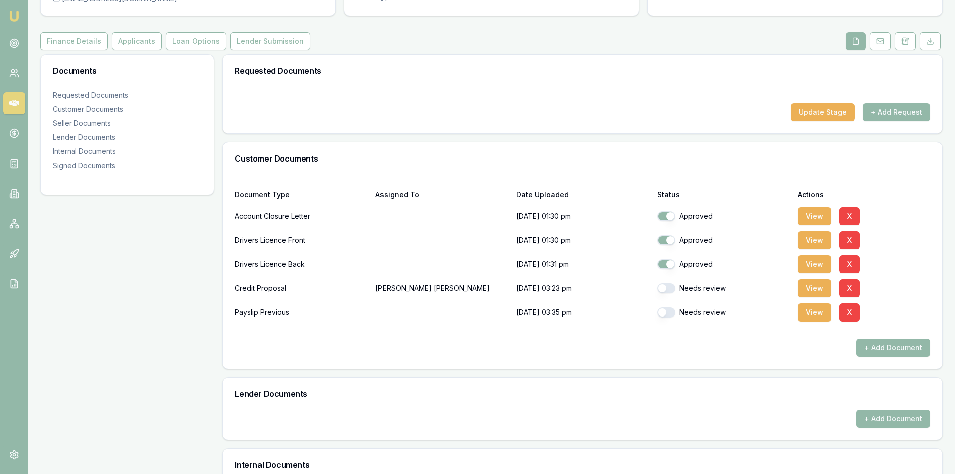
click at [663, 285] on button "button" at bounding box center [666, 288] width 18 height 10
checkbox input "true"
click at [667, 311] on button "button" at bounding box center [666, 312] width 18 height 10
checkbox input "true"
click at [867, 347] on button "+ Add Document" at bounding box center [893, 347] width 74 height 18
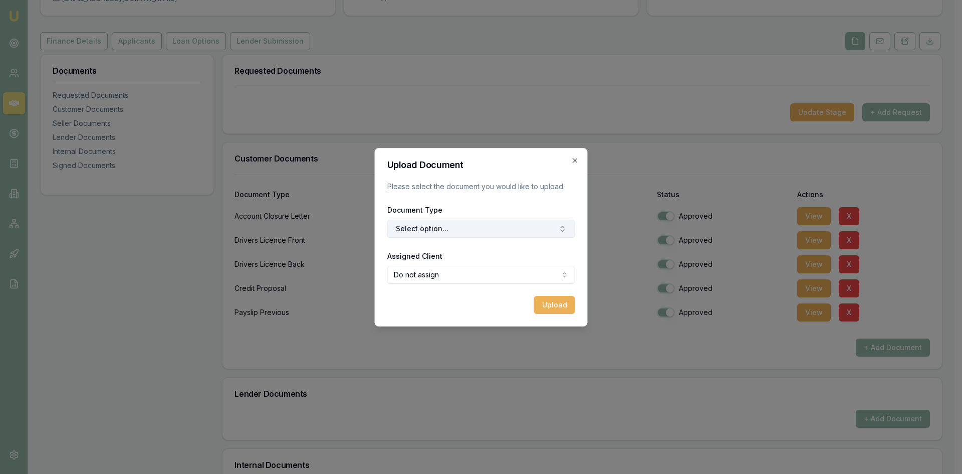
click at [515, 233] on button "Select option..." at bounding box center [481, 228] width 188 height 18
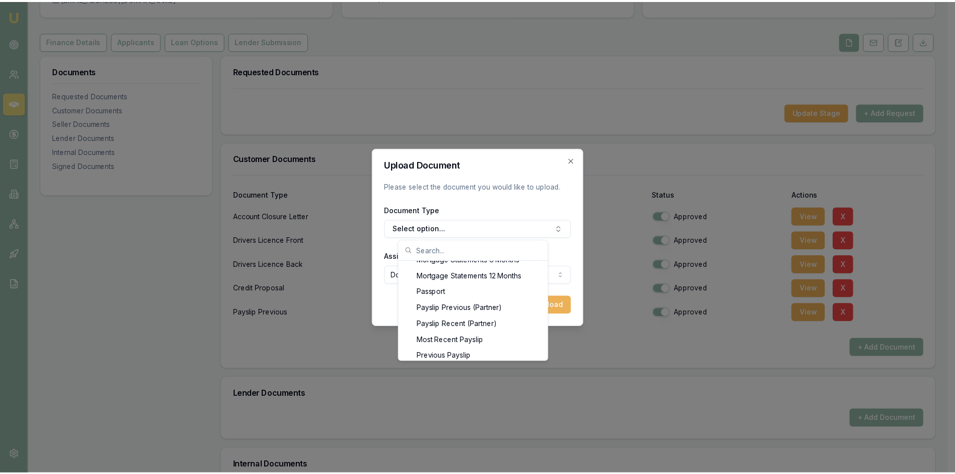
scroll to position [782, 0]
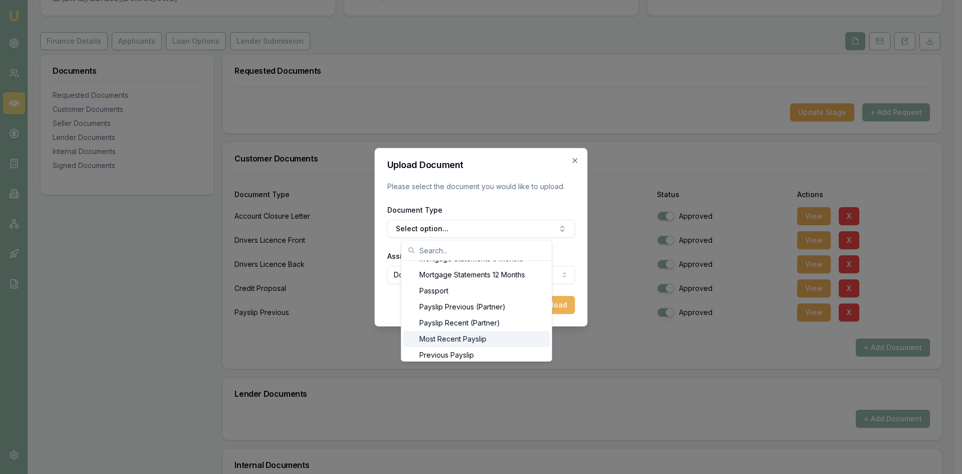
click at [472, 341] on div "Most Recent Payslip" at bounding box center [476, 339] width 146 height 16
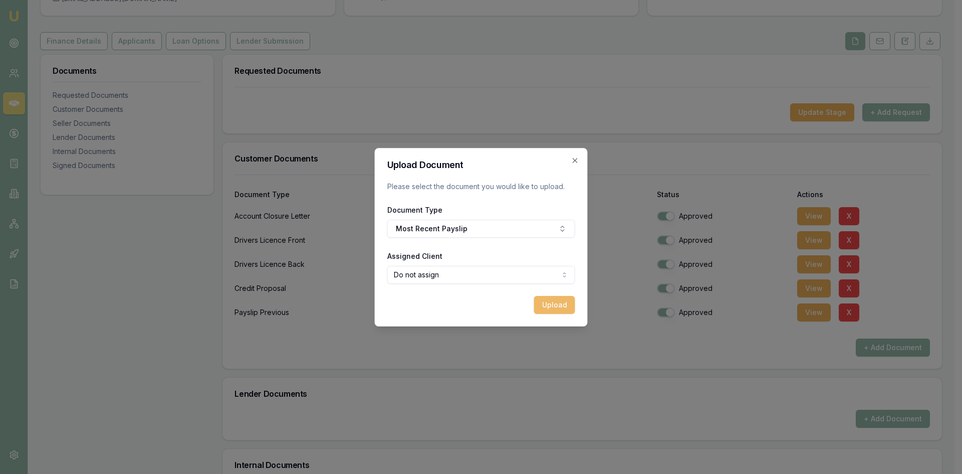
click at [548, 305] on button "Upload" at bounding box center [554, 305] width 41 height 18
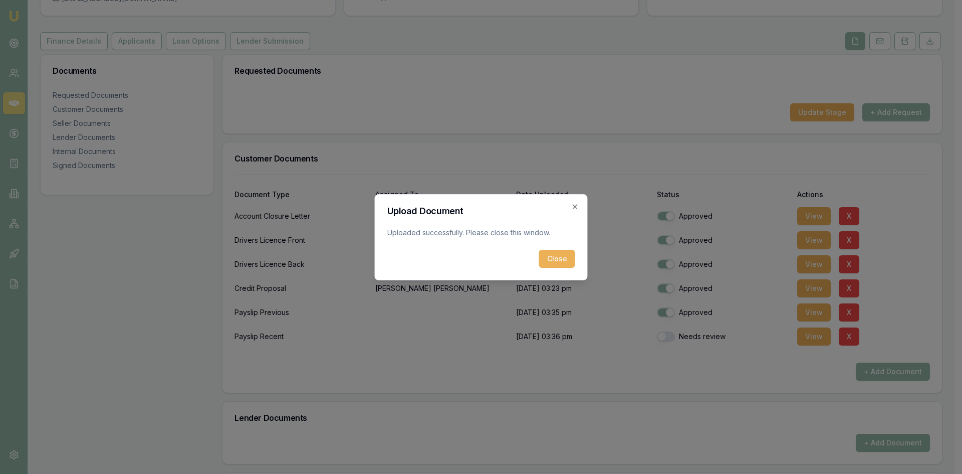
click at [559, 255] on button "Close" at bounding box center [557, 259] width 36 height 18
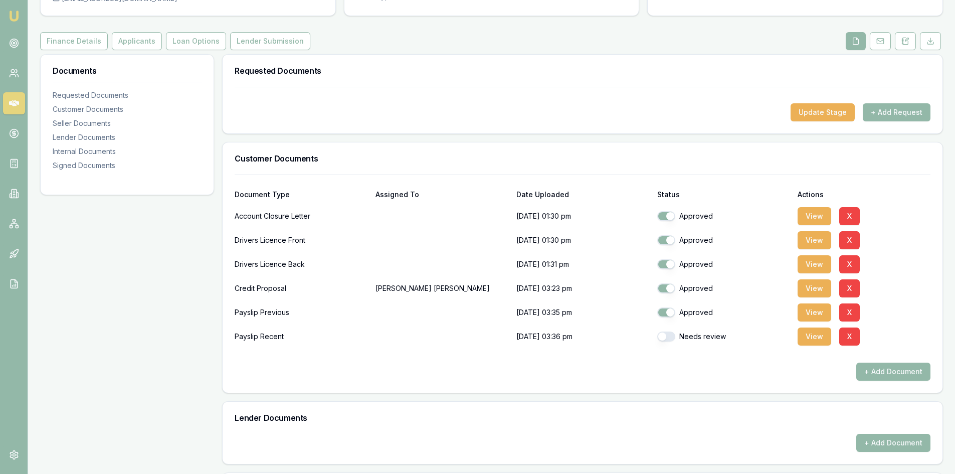
drag, startPoint x: 664, startPoint y: 337, endPoint x: 658, endPoint y: 332, distance: 7.4
click at [664, 336] on button "button" at bounding box center [666, 336] width 18 height 10
checkbox input "true"
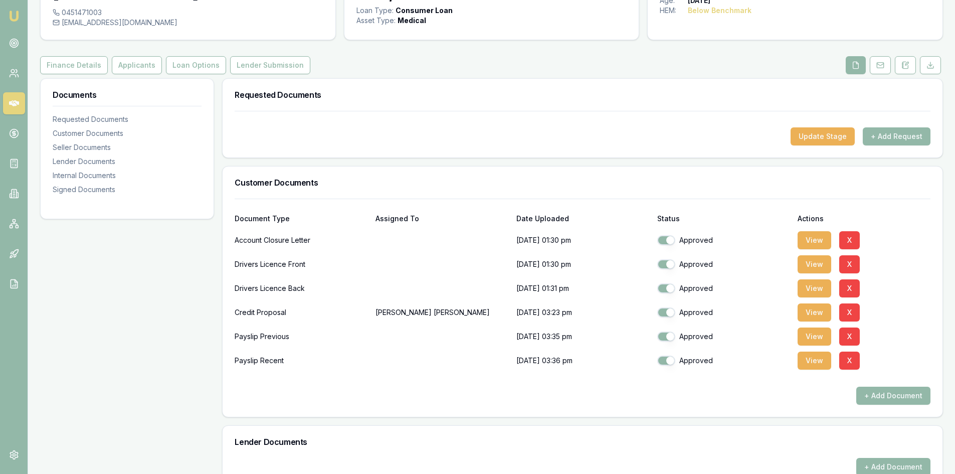
scroll to position [0, 0]
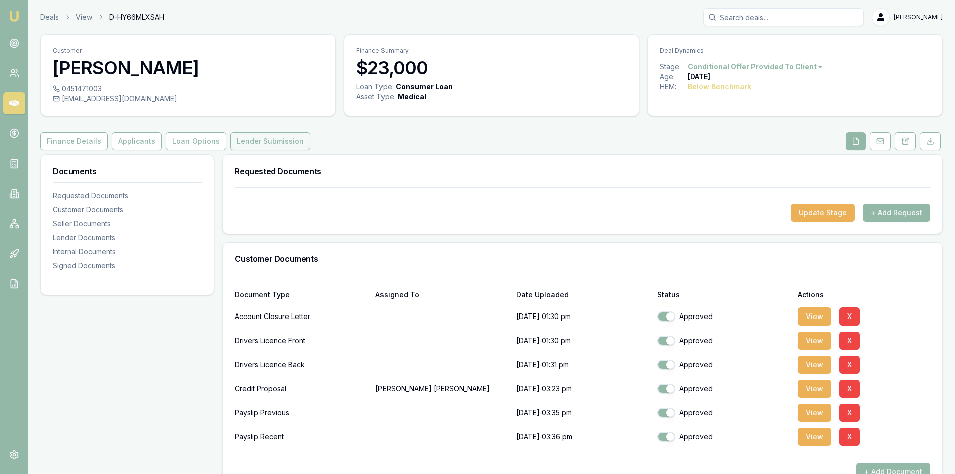
click at [261, 143] on button "Lender Submission" at bounding box center [270, 141] width 80 height 18
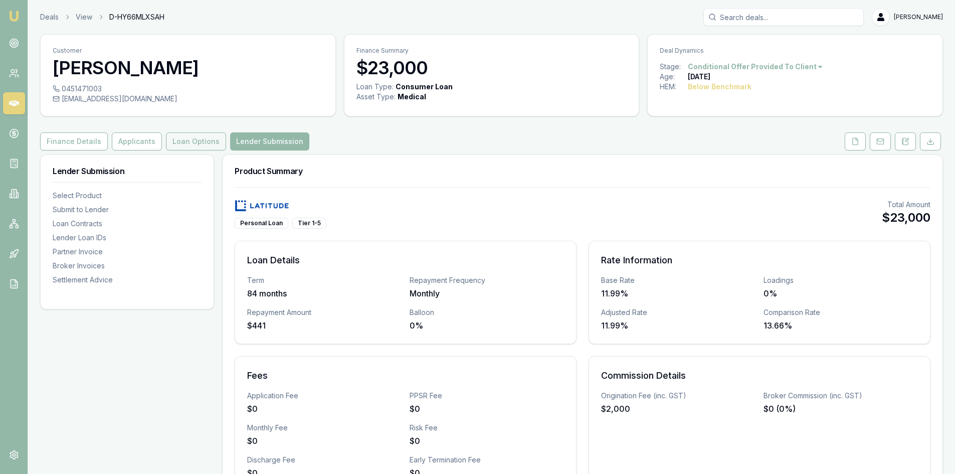
click at [186, 144] on button "Loan Options" at bounding box center [196, 141] width 60 height 18
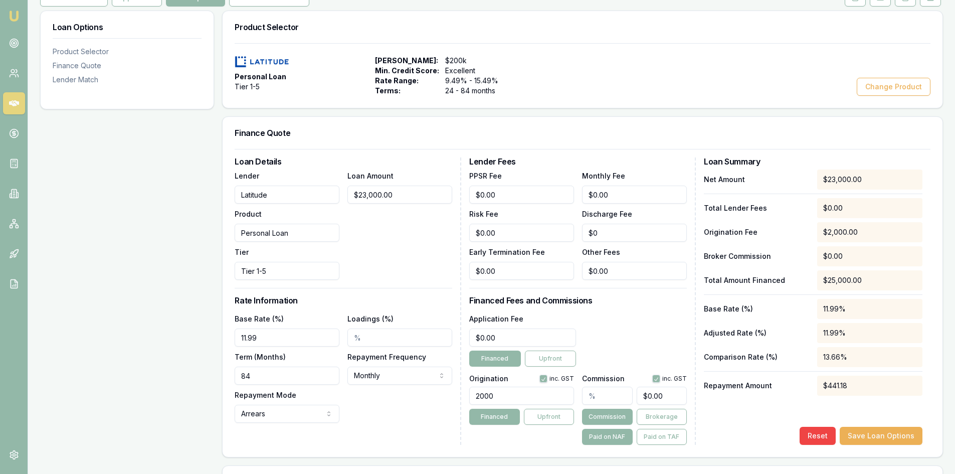
scroll to position [200, 0]
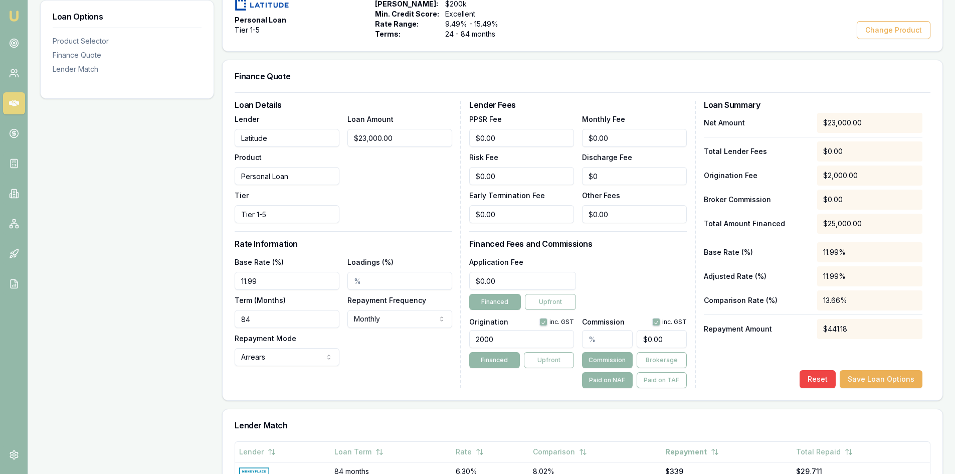
click at [603, 340] on input "text" at bounding box center [607, 339] width 50 height 18
type input "2"
type input "$460.00"
type input "2.4"
type input "$552.00"
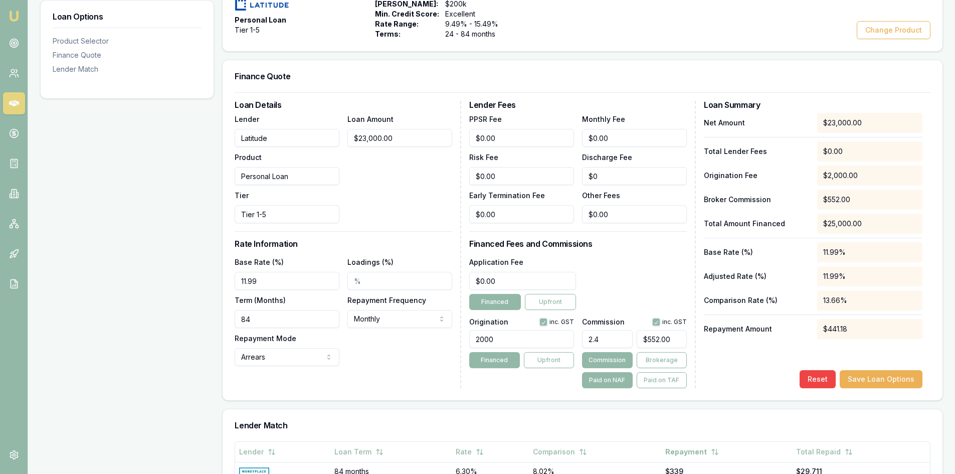
type input "2.47"
type input "$568.10"
type input "2.475"
type input "$569.25"
type input "2.48%"
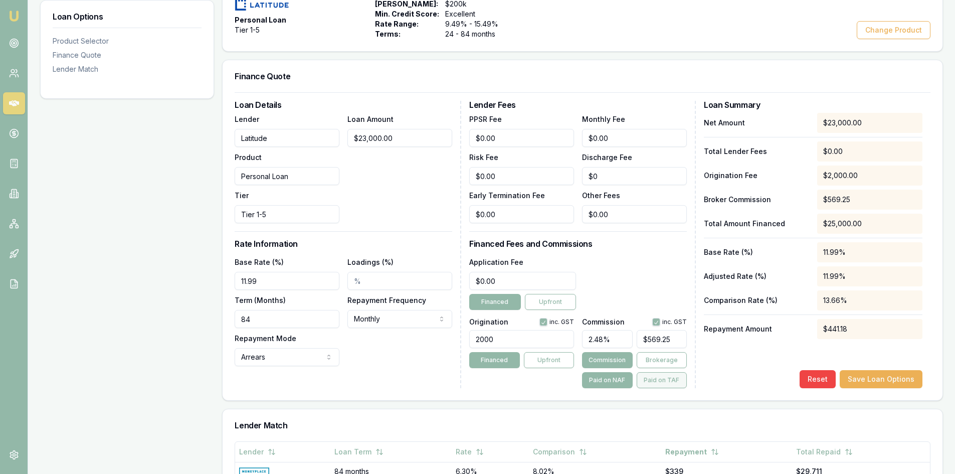
click at [654, 382] on button "Paid on TAF" at bounding box center [661, 380] width 50 height 16
type input "$618.75"
click at [873, 377] on button "Save Loan Options" at bounding box center [880, 379] width 83 height 18
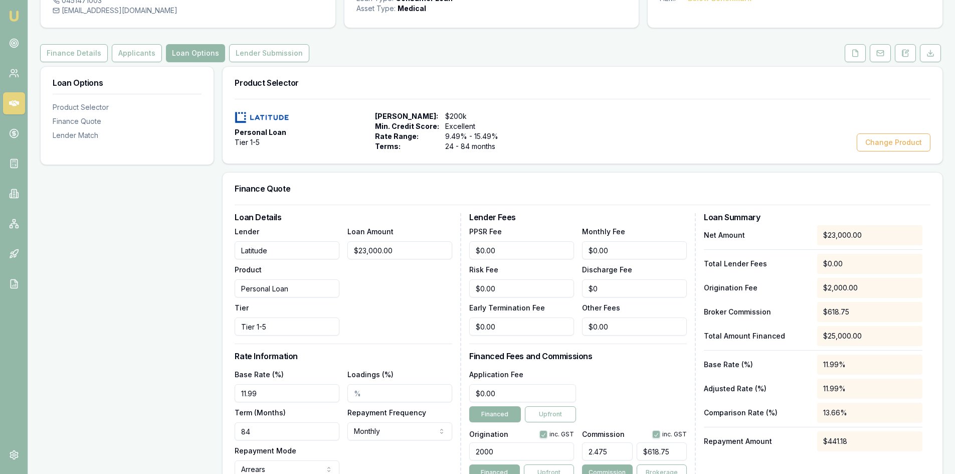
scroll to position [0, 0]
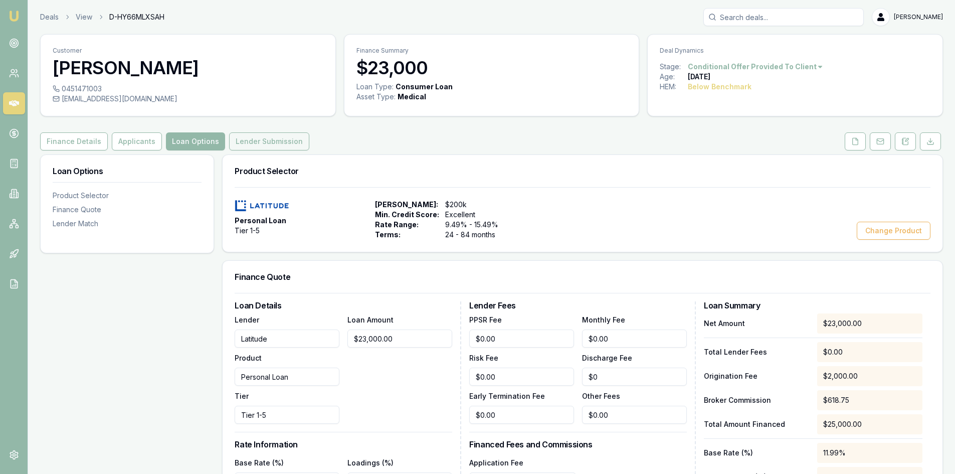
click at [241, 135] on button "Lender Submission" at bounding box center [269, 141] width 80 height 18
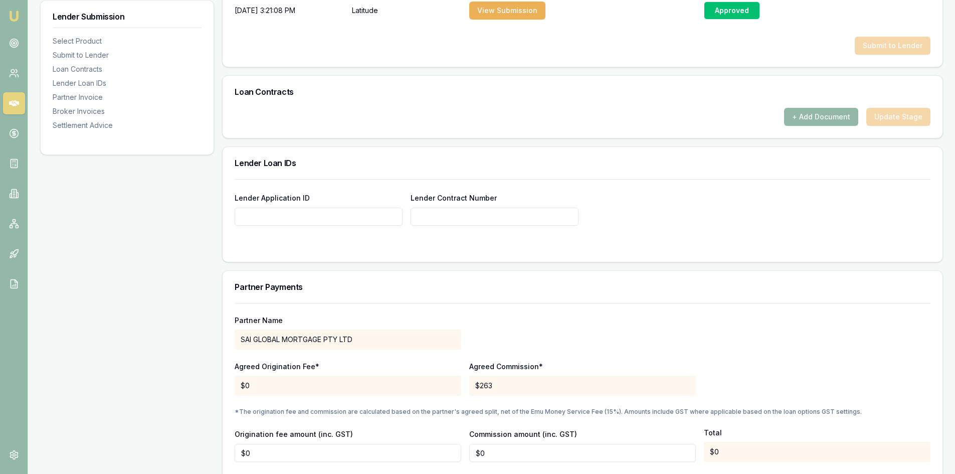
scroll to position [752, 0]
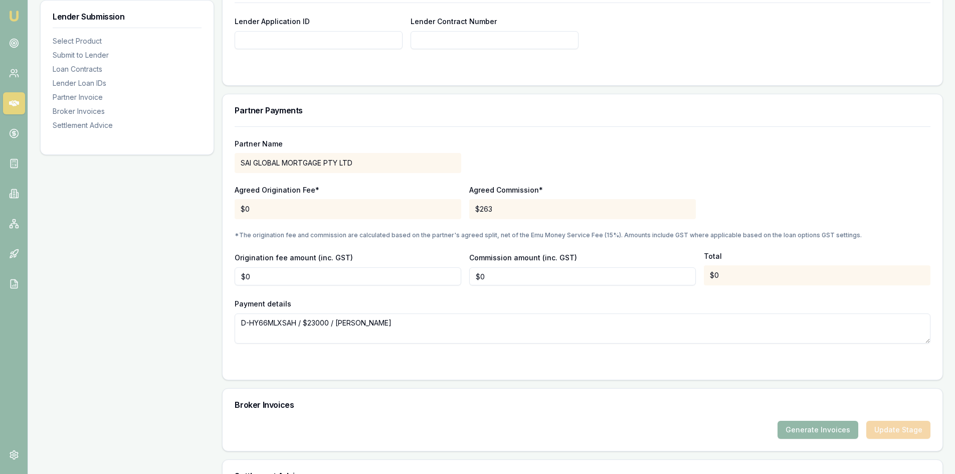
click at [290, 43] on input "Lender Application ID" at bounding box center [319, 40] width 168 height 18
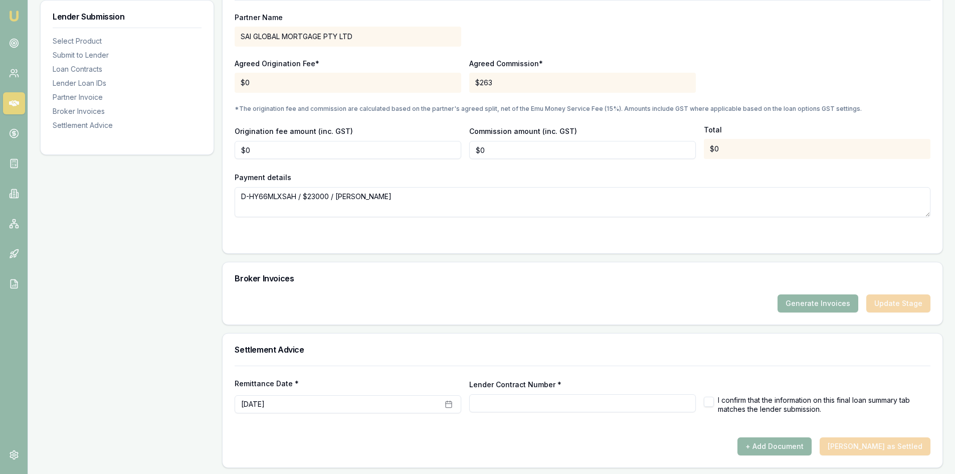
scroll to position [880, 0]
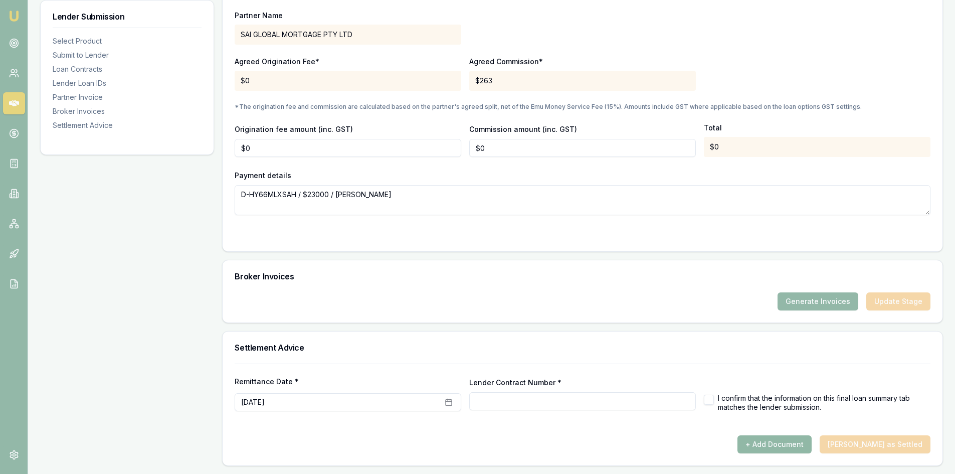
click at [779, 443] on button "+ Add Document" at bounding box center [774, 444] width 74 height 18
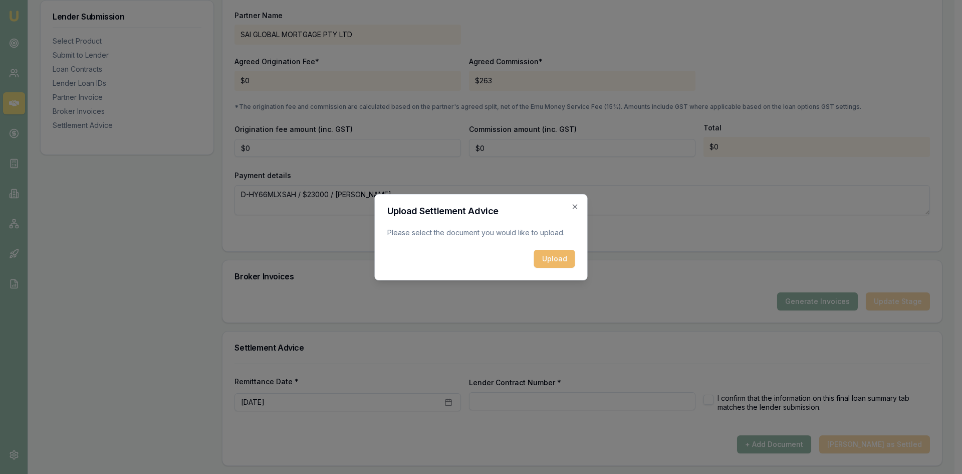
click at [542, 260] on button "Upload" at bounding box center [554, 259] width 41 height 18
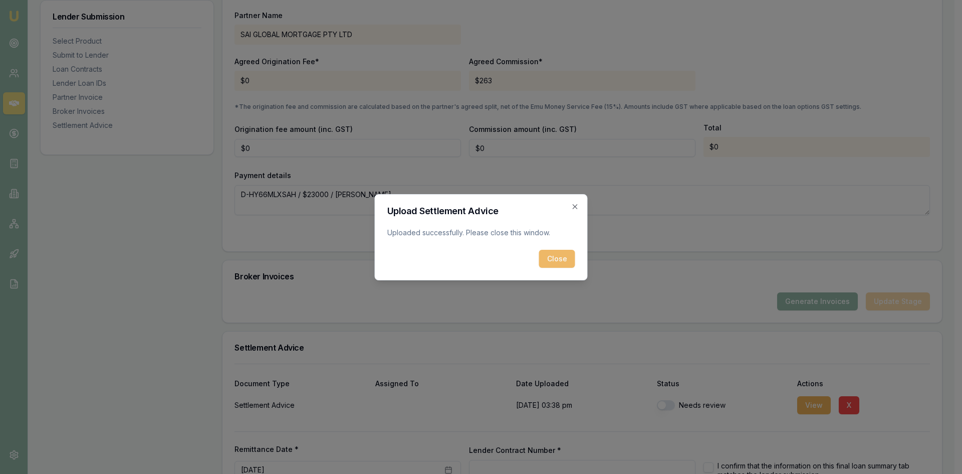
click at [562, 253] on button "Close" at bounding box center [557, 259] width 36 height 18
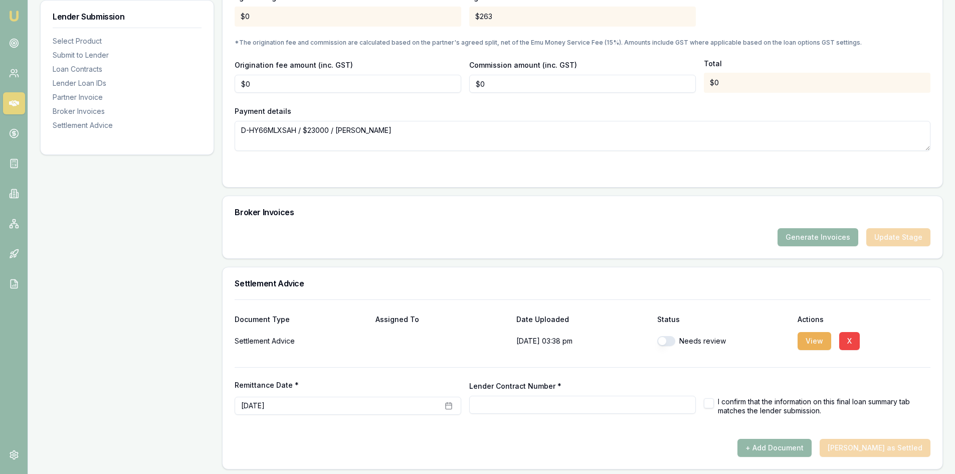
scroll to position [948, 0]
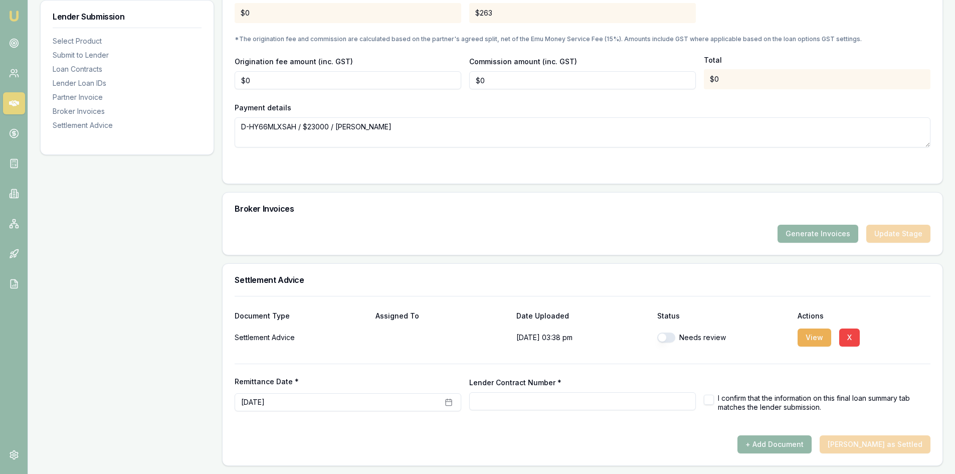
click at [665, 336] on button "button" at bounding box center [666, 337] width 18 height 10
checkbox input "true"
click at [496, 403] on input "Lender Contract Number *" at bounding box center [582, 401] width 227 height 18
click at [490, 401] on input "Lender Contract Number *" at bounding box center [582, 401] width 227 height 18
type input "APP-0000659319"
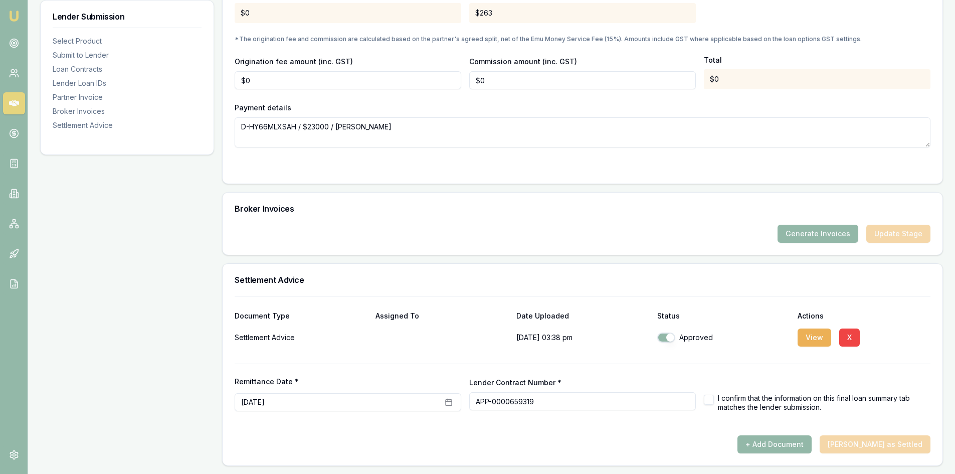
click at [706, 400] on button "button" at bounding box center [709, 399] width 10 height 10
checkbox input "true"
drag, startPoint x: 621, startPoint y: 428, endPoint x: 508, endPoint y: 411, distance: 114.0
click at [618, 428] on div at bounding box center [583, 431] width 696 height 8
drag, startPoint x: 475, startPoint y: 402, endPoint x: 540, endPoint y: 400, distance: 65.2
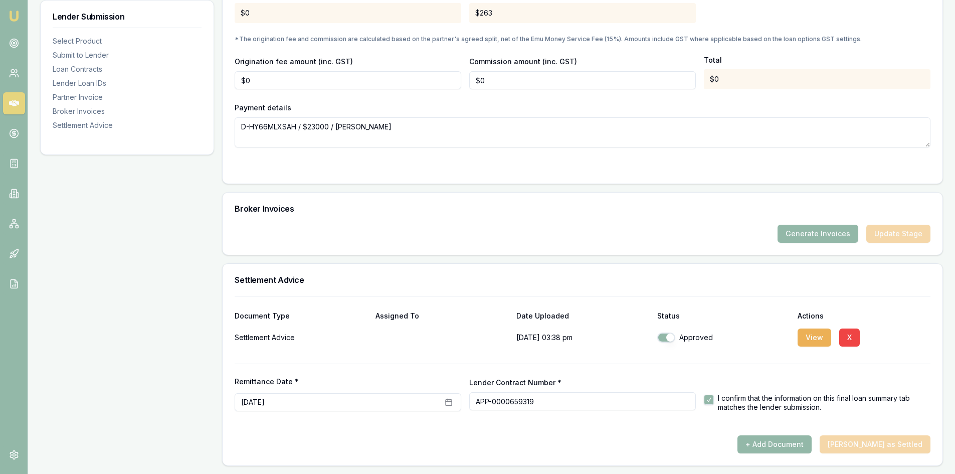
click at [540, 400] on input "APP-0000659319" at bounding box center [582, 401] width 227 height 18
type input "APP-0000659319"
click at [588, 439] on div "+ Add Document Mark Deal as Settled" at bounding box center [583, 444] width 696 height 18
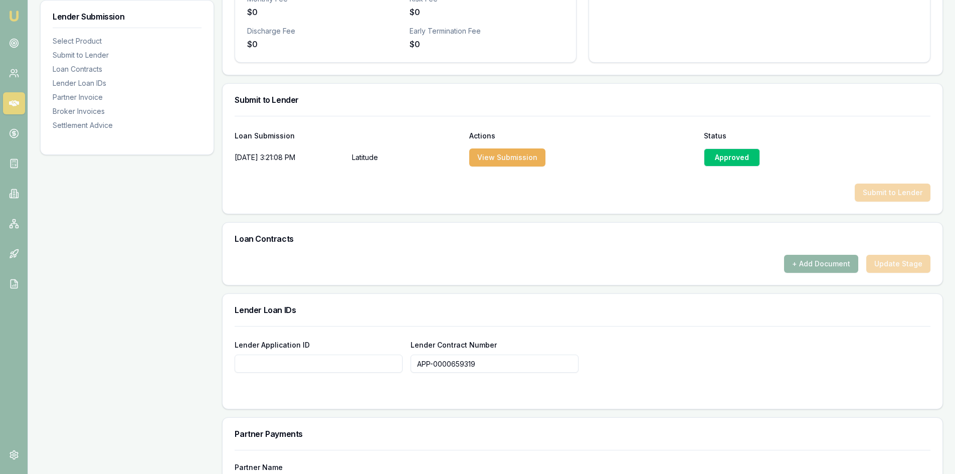
scroll to position [396, 0]
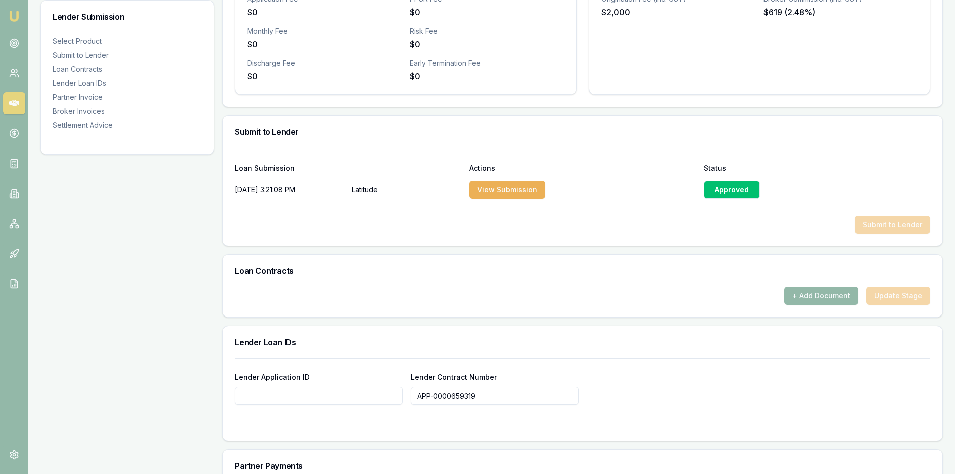
click at [718, 188] on div "Approved" at bounding box center [732, 189] width 56 height 18
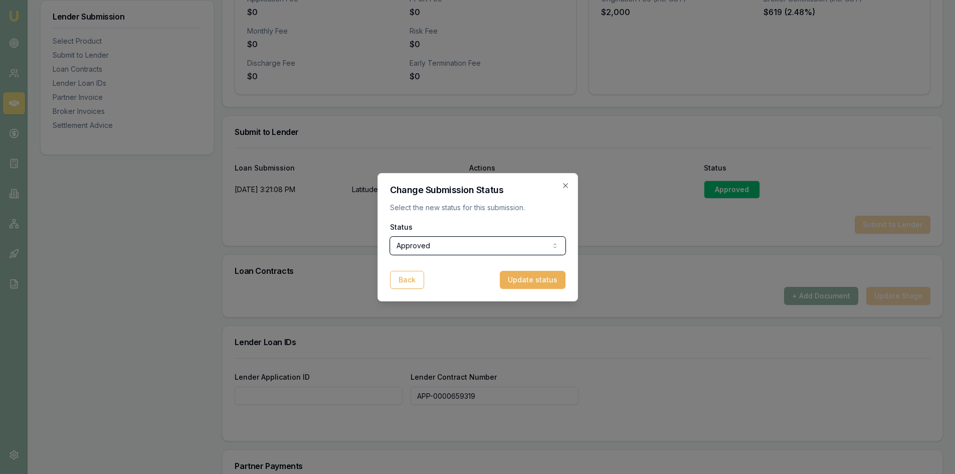
click at [435, 334] on div at bounding box center [477, 237] width 955 height 474
click at [404, 280] on button "Back" at bounding box center [407, 280] width 34 height 18
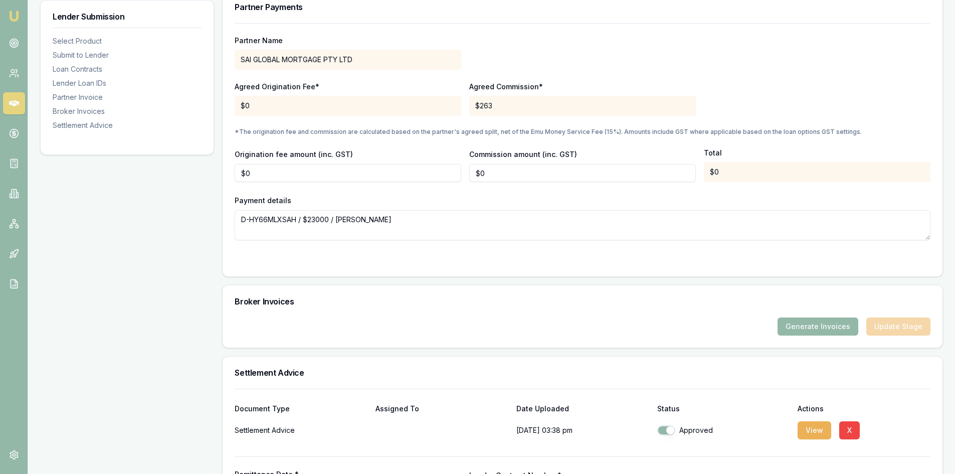
scroll to position [948, 0]
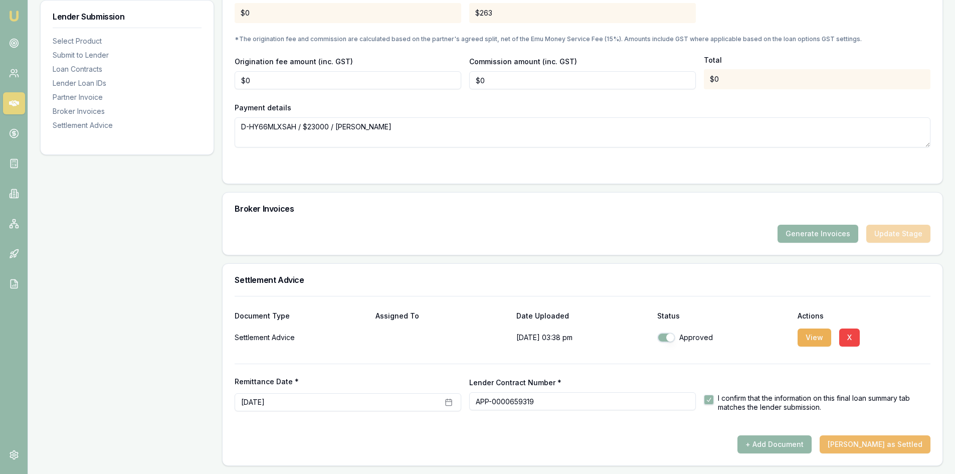
click at [857, 438] on button "[PERSON_NAME] as Settled" at bounding box center [874, 444] width 111 height 18
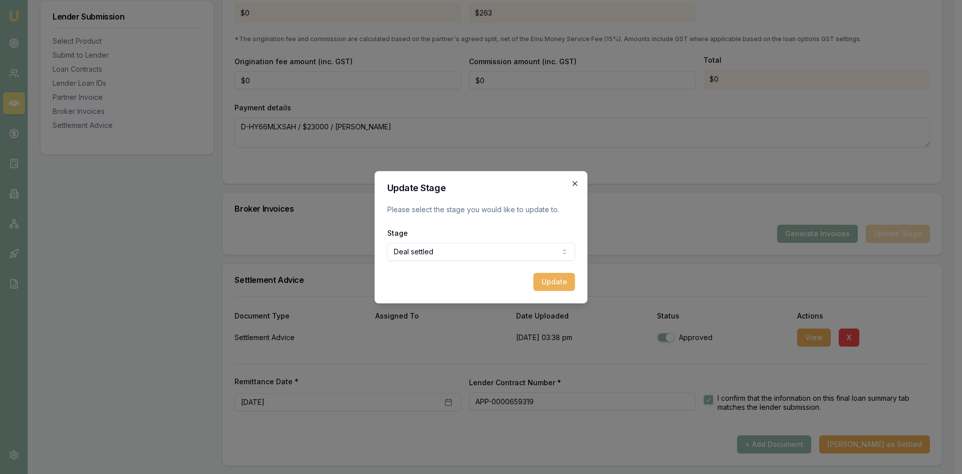
click at [576, 183] on icon "button" at bounding box center [575, 183] width 8 height 8
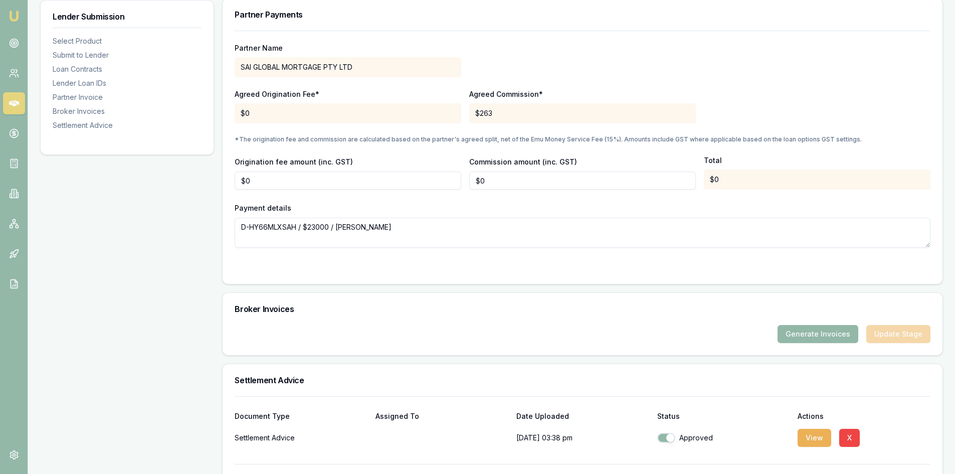
scroll to position [797, 0]
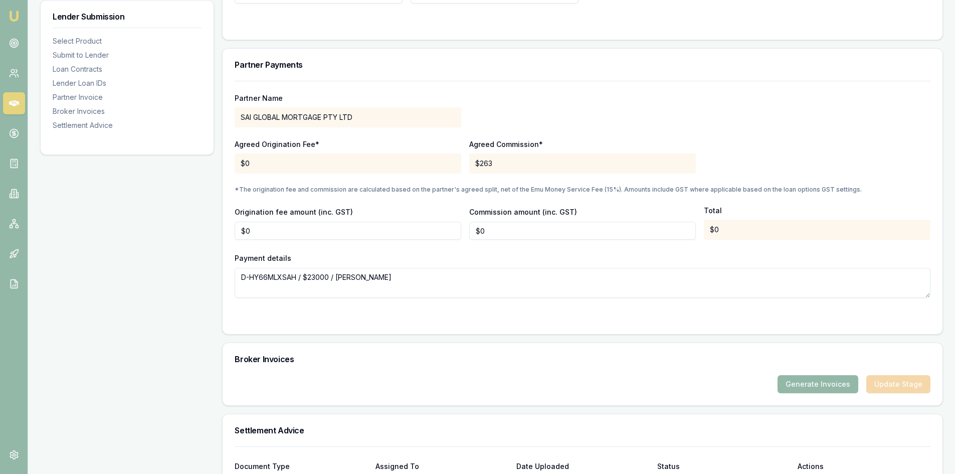
type input "0"
click at [495, 236] on input "0" at bounding box center [582, 231] width 227 height 18
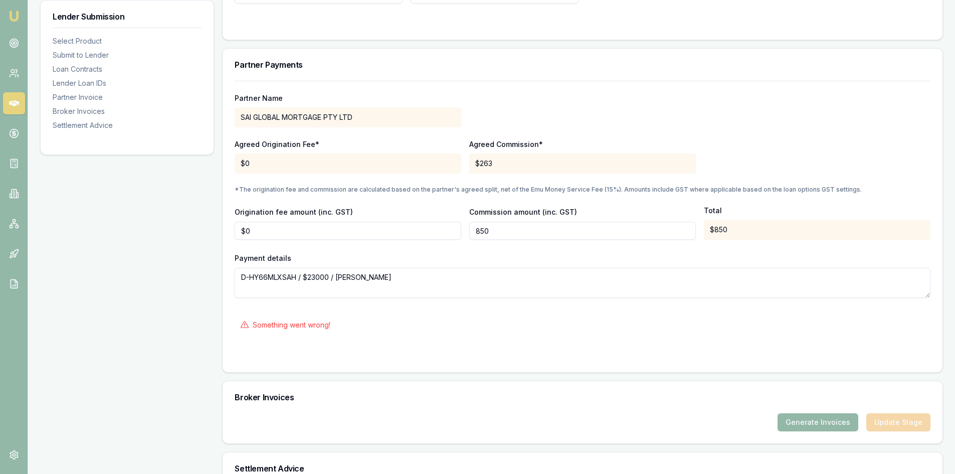
type input "$850"
click at [495, 312] on form "Partner Name SAI GLOBAL MORTGAGE PTY LTD Agreed Origination Fee* $0 Agreed Comm…" at bounding box center [583, 220] width 696 height 279
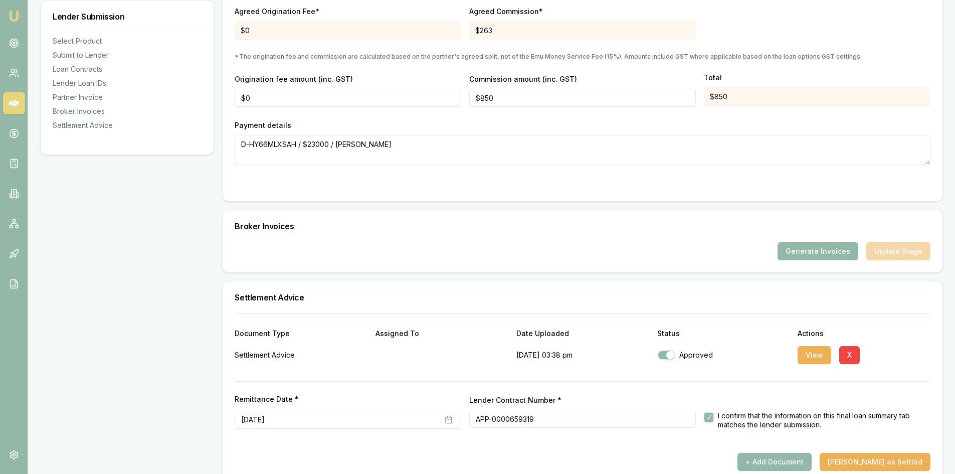
scroll to position [948, 0]
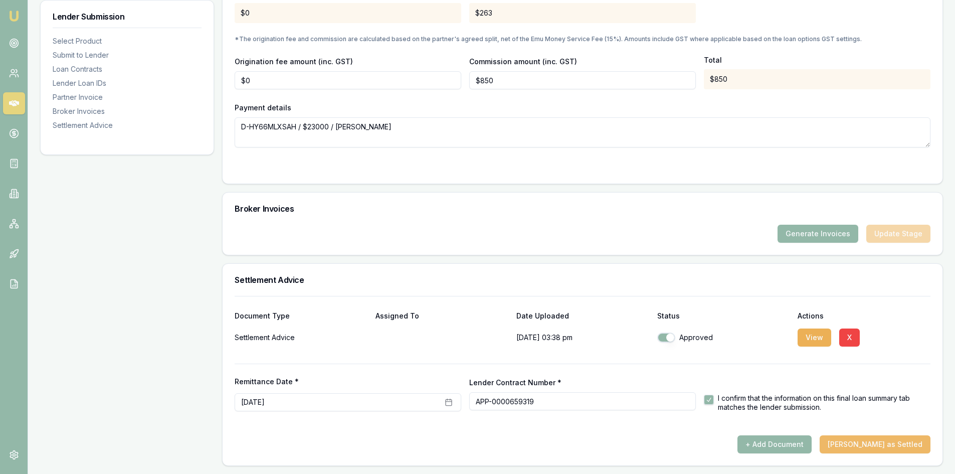
click at [871, 441] on button "[PERSON_NAME] as Settled" at bounding box center [874, 444] width 111 height 18
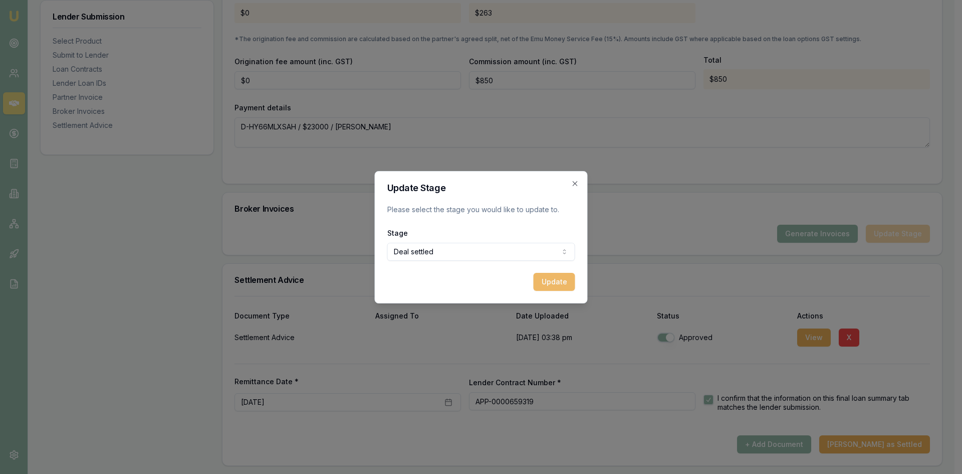
click at [552, 282] on button "Update" at bounding box center [555, 282] width 42 height 18
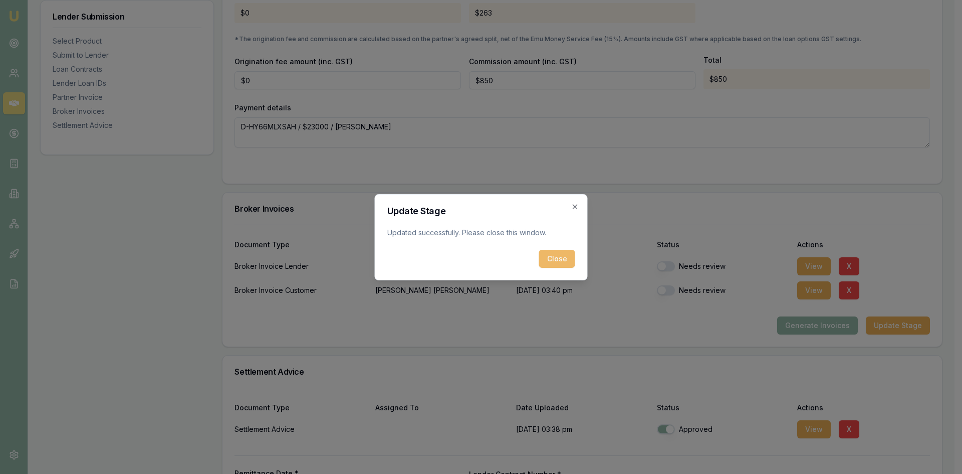
click at [556, 258] on button "Close" at bounding box center [557, 259] width 36 height 18
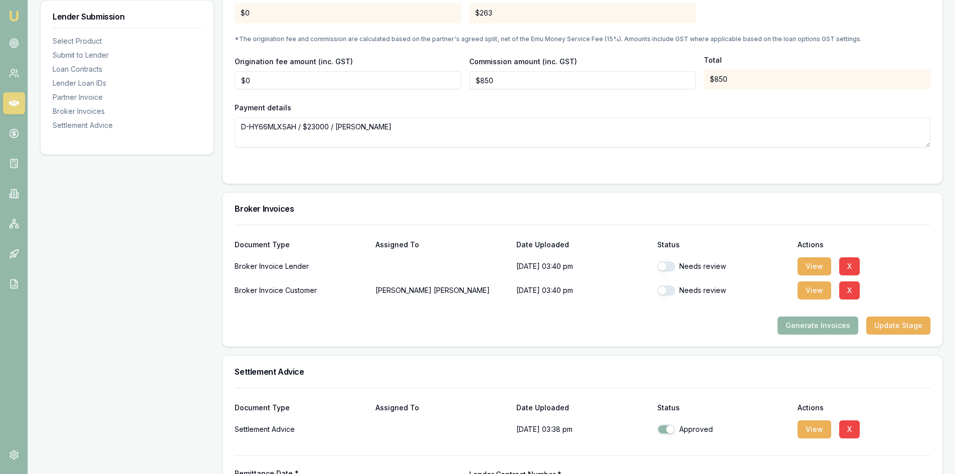
click at [670, 266] on button "button" at bounding box center [666, 266] width 18 height 10
checkbox input "true"
click at [666, 290] on button "button" at bounding box center [666, 290] width 18 height 10
checkbox input "true"
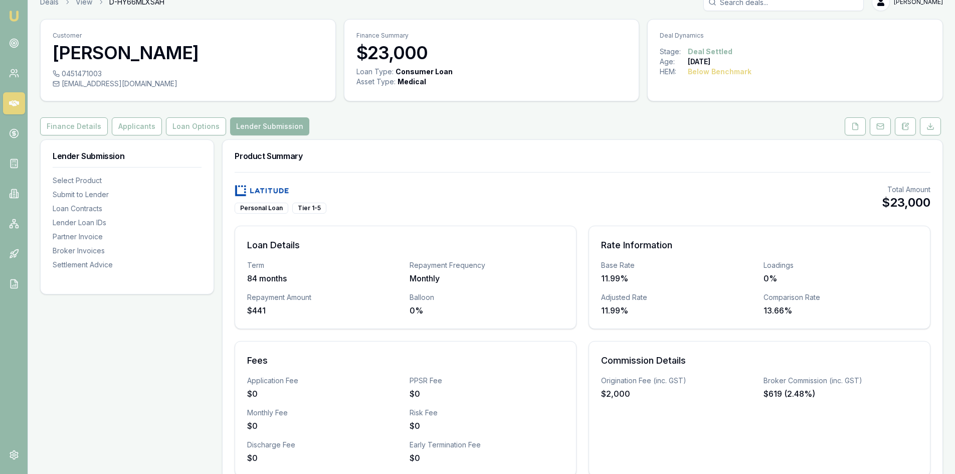
scroll to position [0, 0]
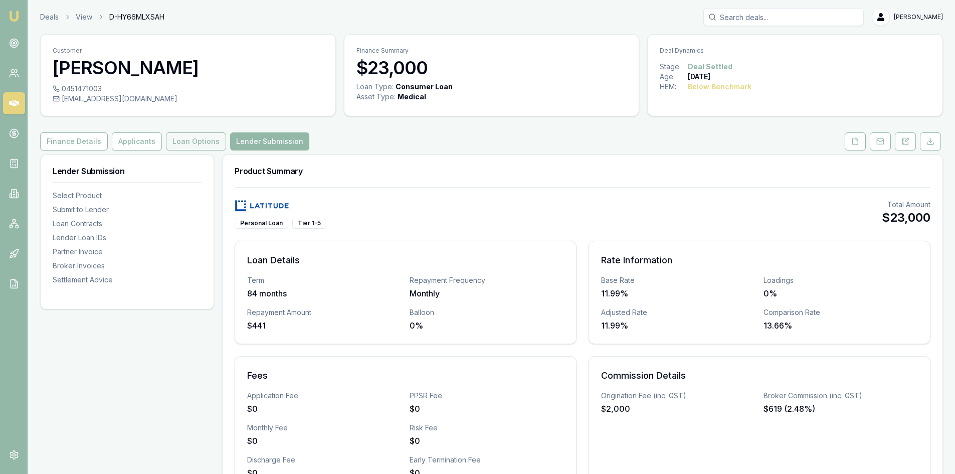
click at [167, 140] on button "Loan Options" at bounding box center [196, 141] width 60 height 18
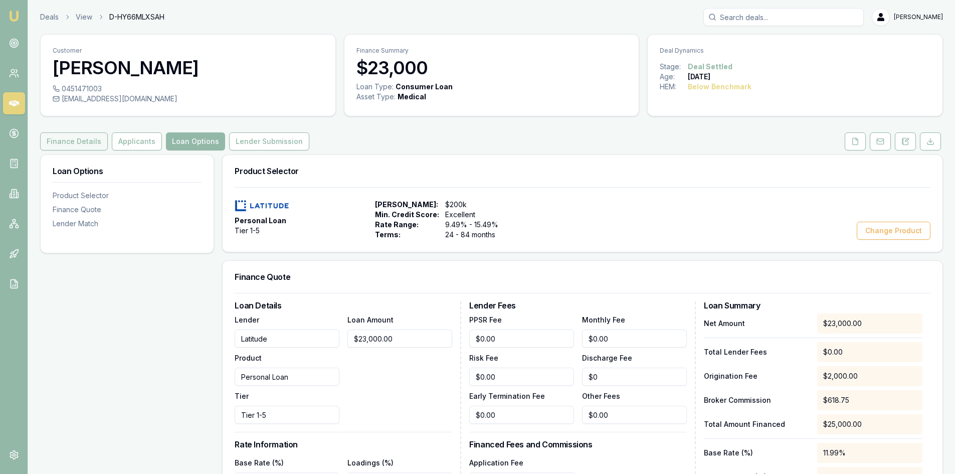
click at [83, 146] on button "Finance Details" at bounding box center [74, 141] width 68 height 18
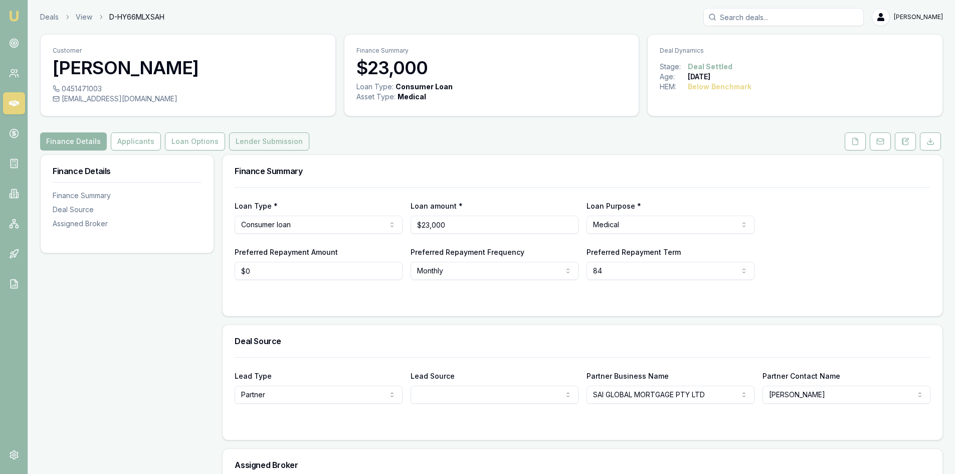
click at [275, 136] on button "Lender Submission" at bounding box center [269, 141] width 80 height 18
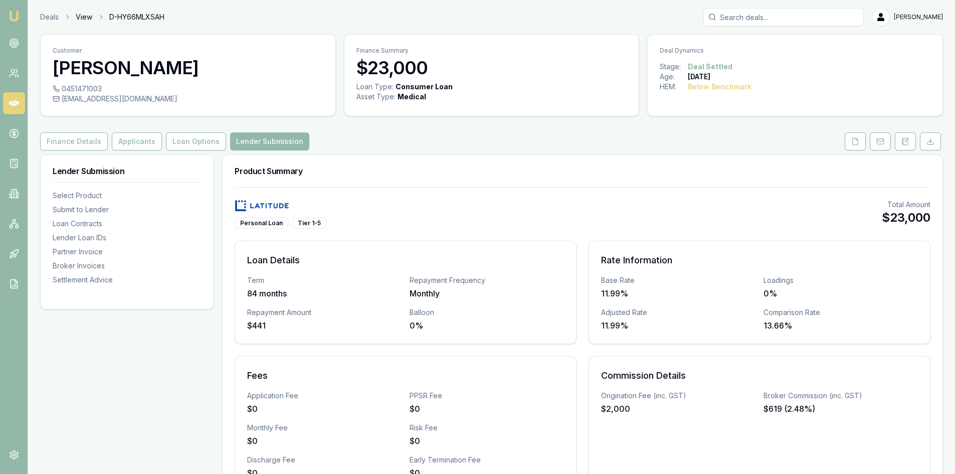
click at [90, 18] on link "View" at bounding box center [84, 17] width 17 height 10
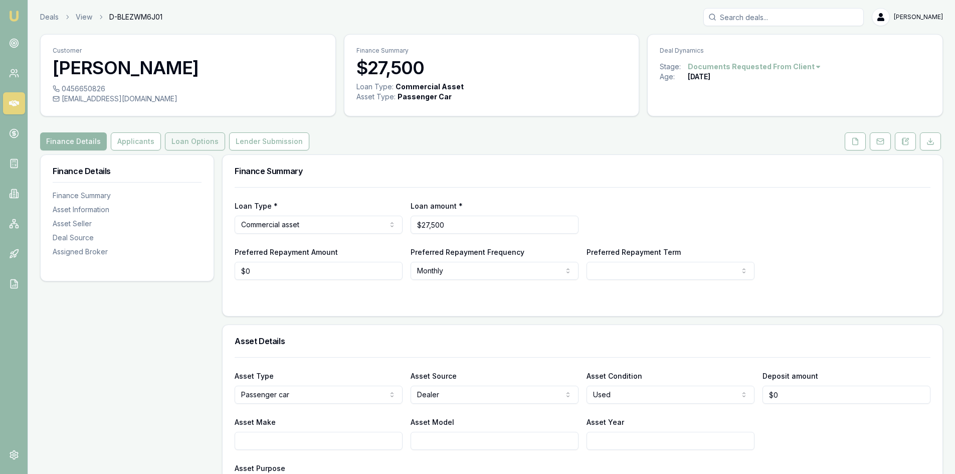
click at [186, 138] on button "Loan Options" at bounding box center [195, 141] width 60 height 18
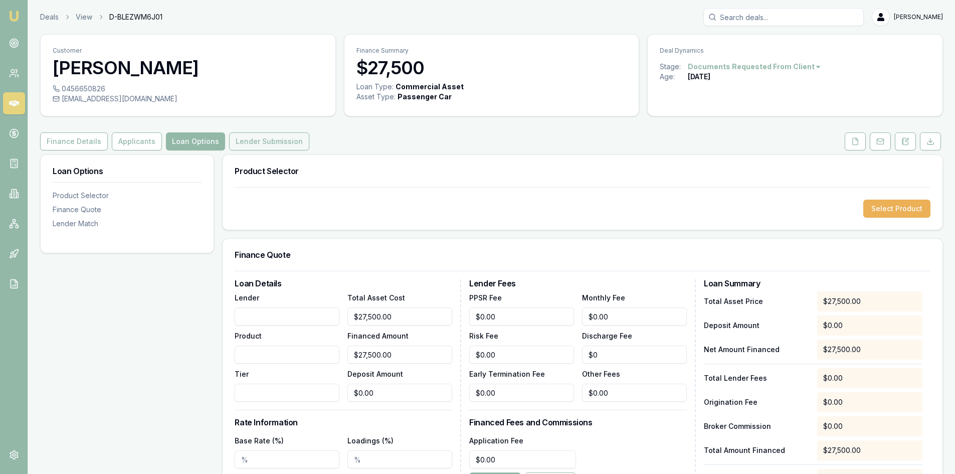
click at [232, 144] on button "Lender Submission" at bounding box center [269, 141] width 80 height 18
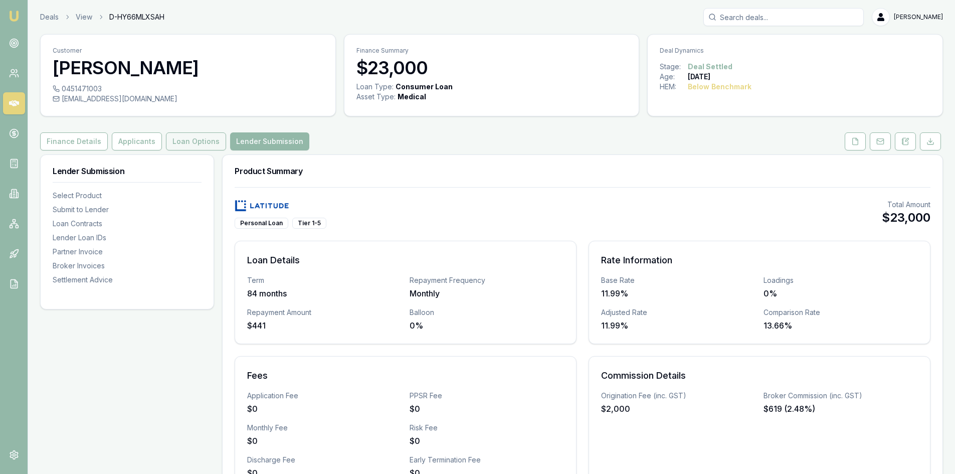
click at [169, 138] on button "Loan Options" at bounding box center [196, 141] width 60 height 18
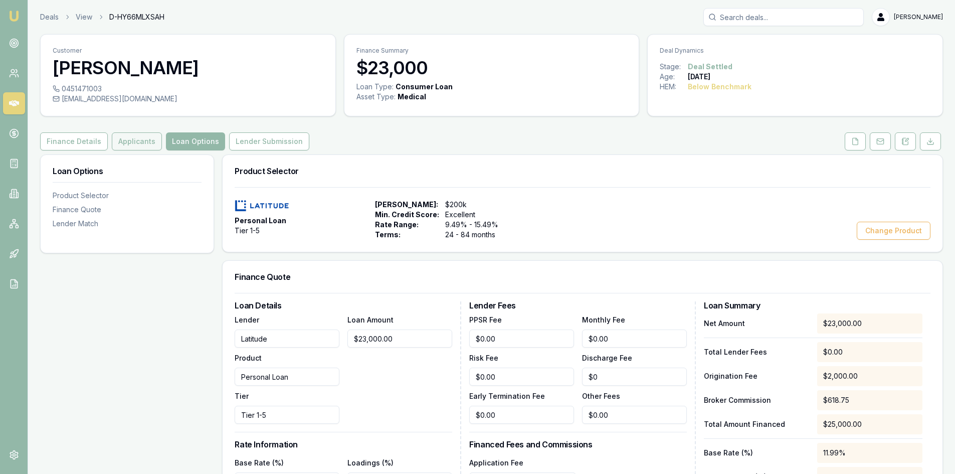
click at [138, 143] on button "Applicants" at bounding box center [137, 141] width 50 height 18
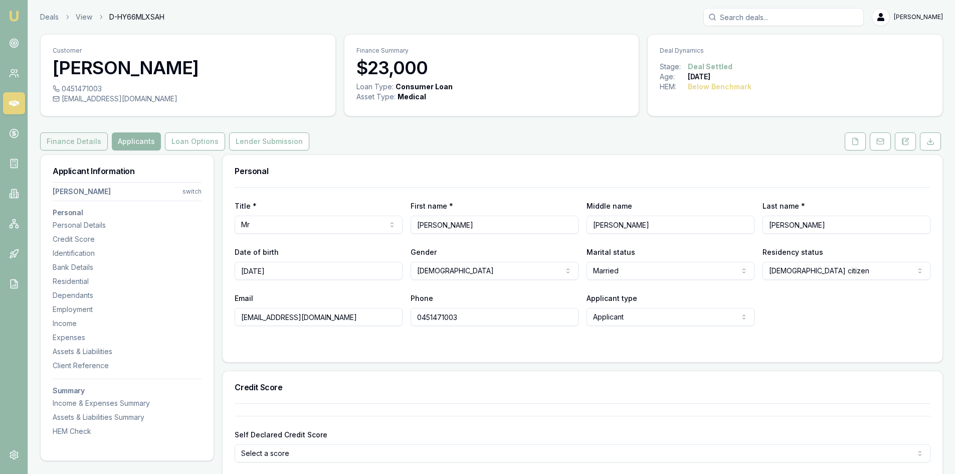
click at [72, 142] on button "Finance Details" at bounding box center [74, 141] width 68 height 18
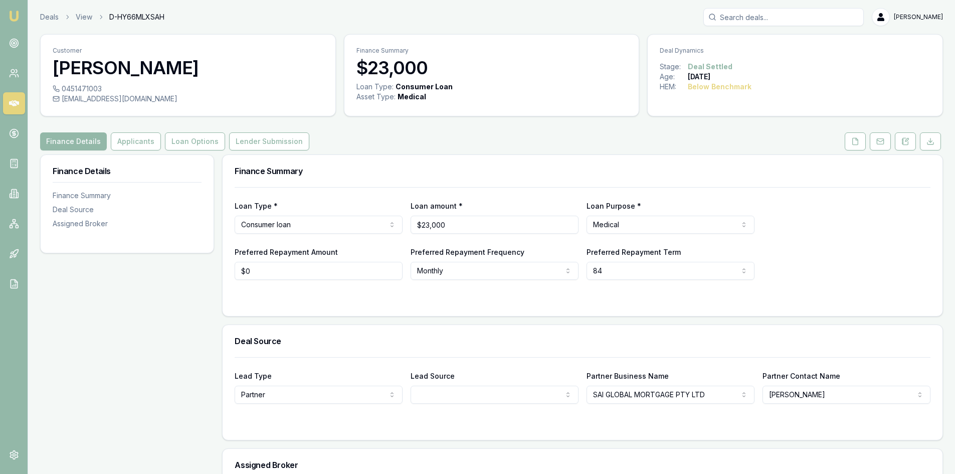
click at [9, 16] on img at bounding box center [14, 16] width 12 height 12
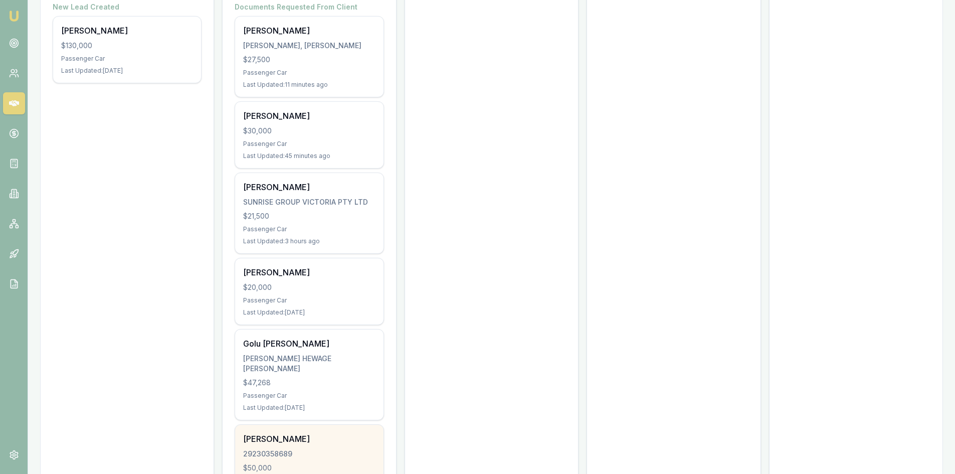
scroll to position [200, 0]
